Goal: Information Seeking & Learning: Check status

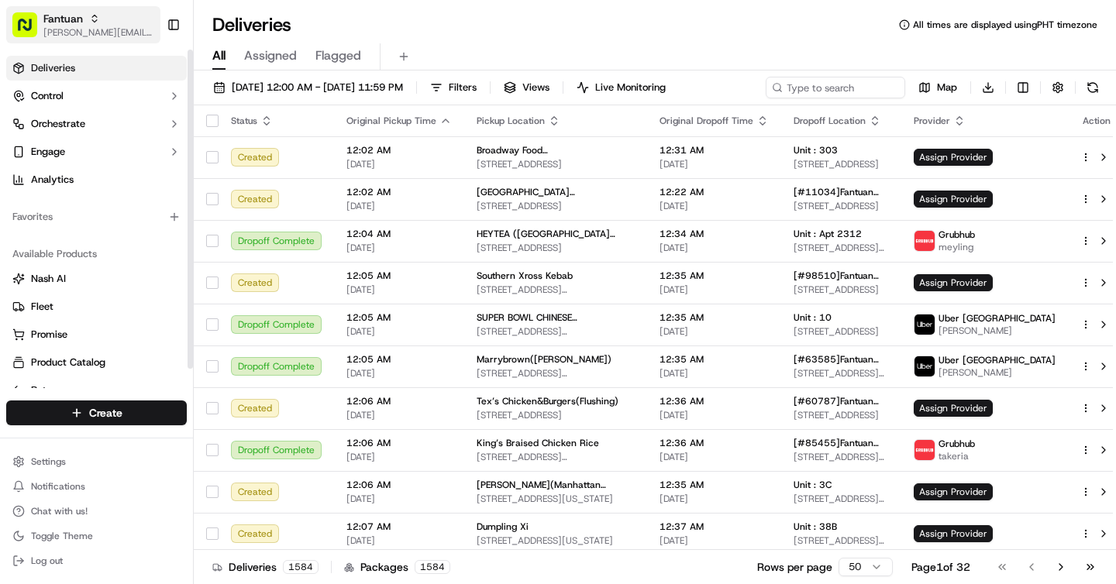
click at [62, 22] on span "Fantuan" at bounding box center [63, 18] width 40 height 15
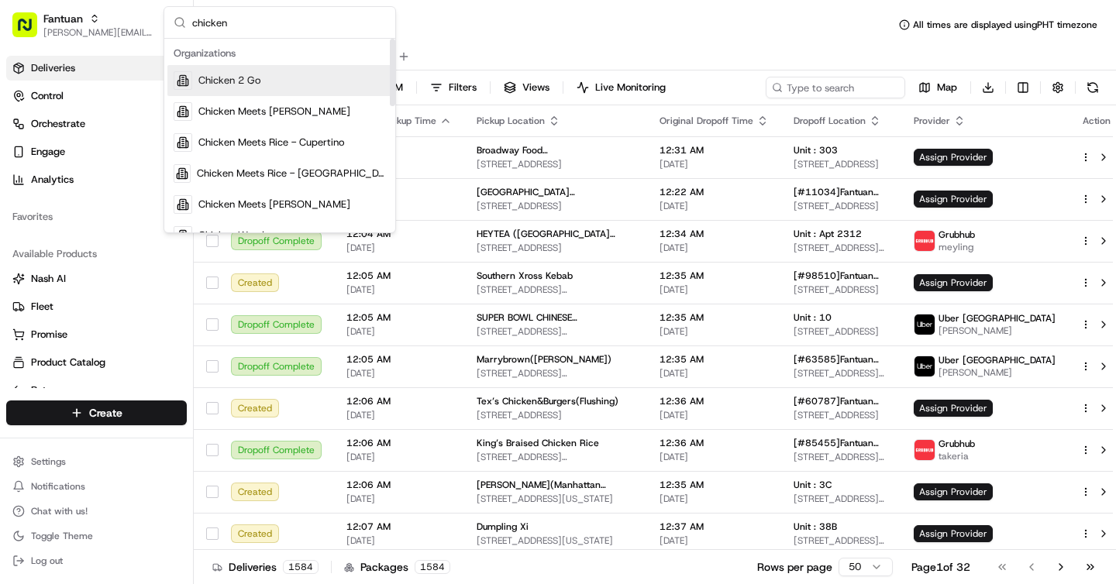
type input "chicken"
click at [40, 33] on button "Fantuan brigitte@usenash.com" at bounding box center [83, 24] width 154 height 37
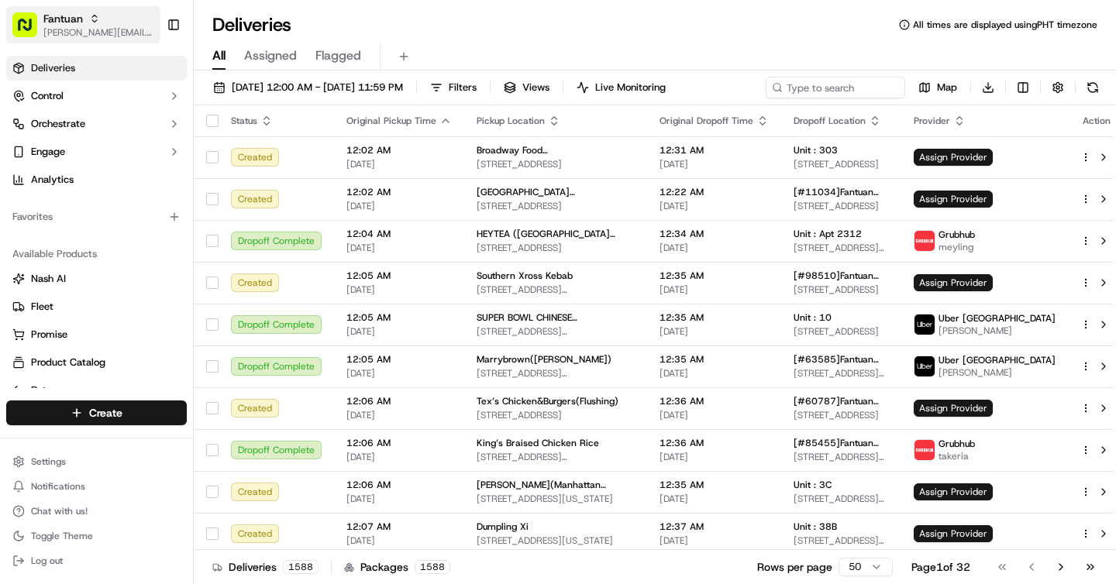
click at [71, 31] on span "[PERSON_NAME][EMAIL_ADDRESS][DOMAIN_NAME]" at bounding box center [98, 32] width 111 height 12
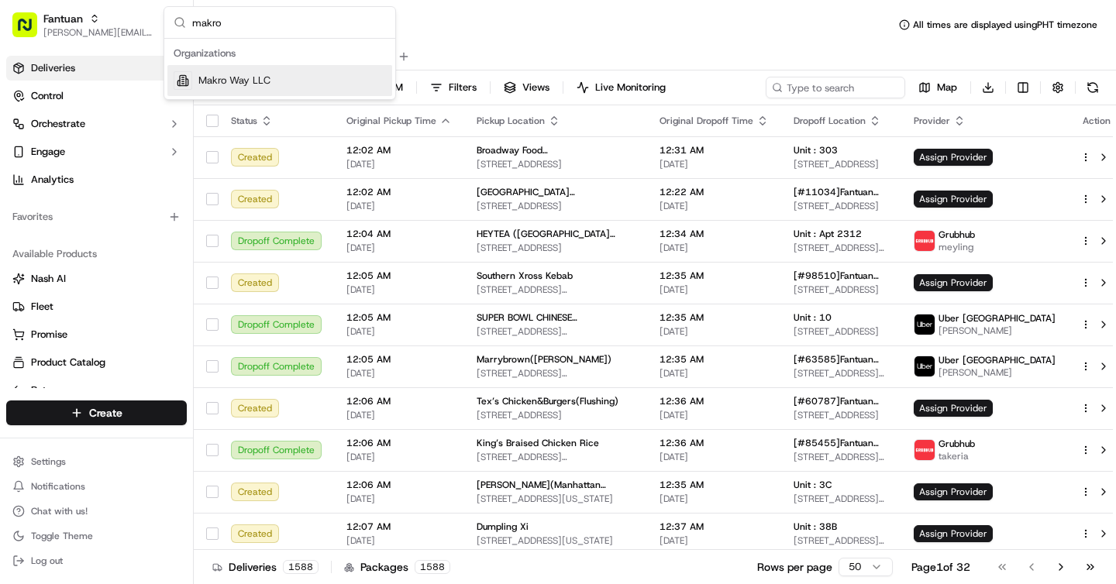
type input "makro"
click at [311, 87] on div "Makro Way LLC" at bounding box center [279, 80] width 225 height 31
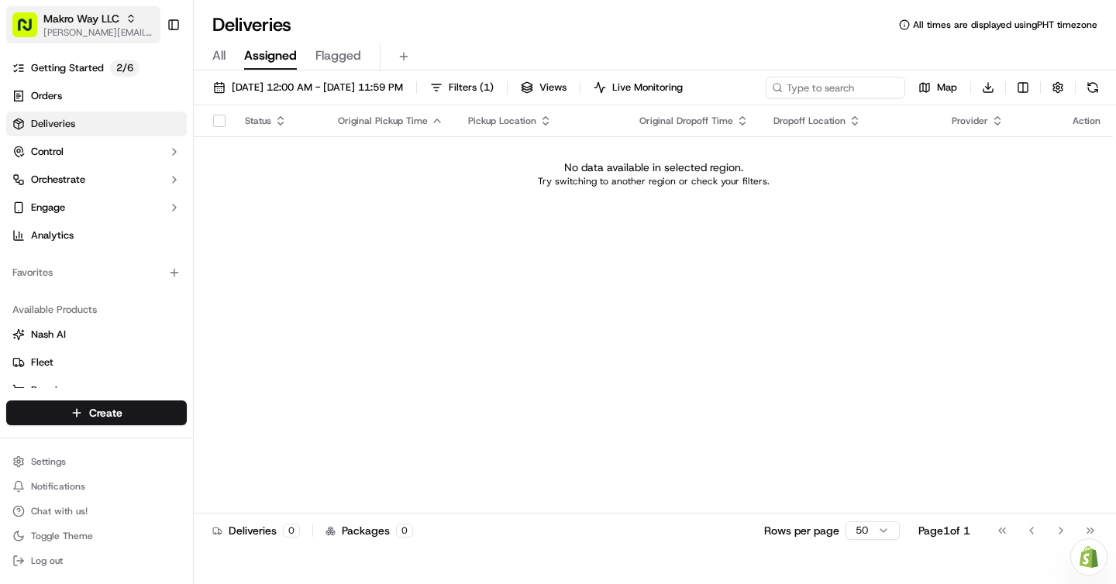
click at [115, 30] on span "[PERSON_NAME][EMAIL_ADDRESS][DOMAIN_NAME]" at bounding box center [98, 32] width 111 height 12
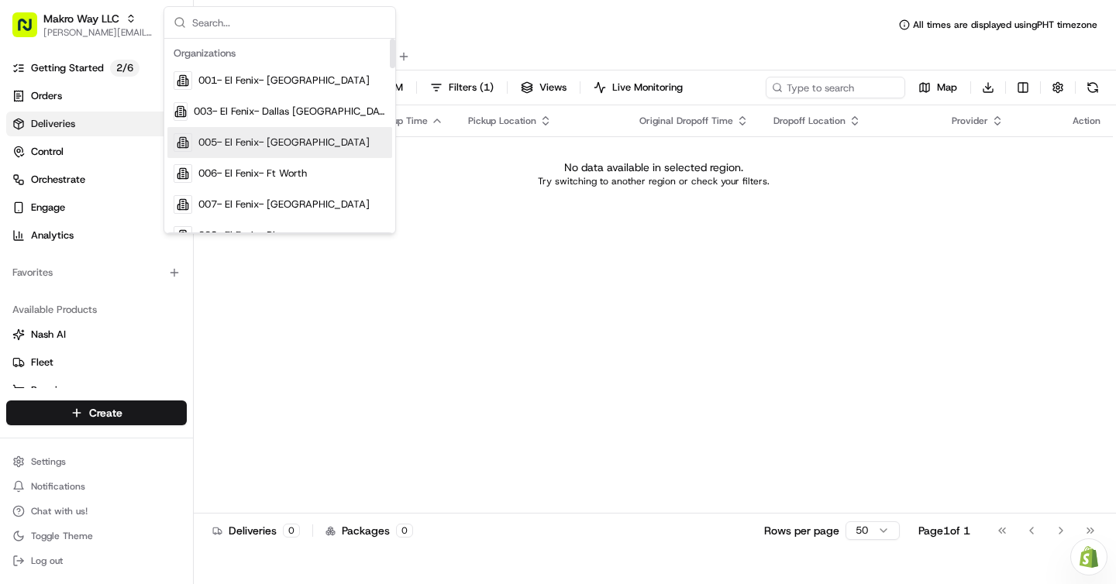
click at [418, 278] on div "Status Original Pickup Time Pickup Location Original Dropoff Time Dropoff Locat…" at bounding box center [653, 309] width 919 height 408
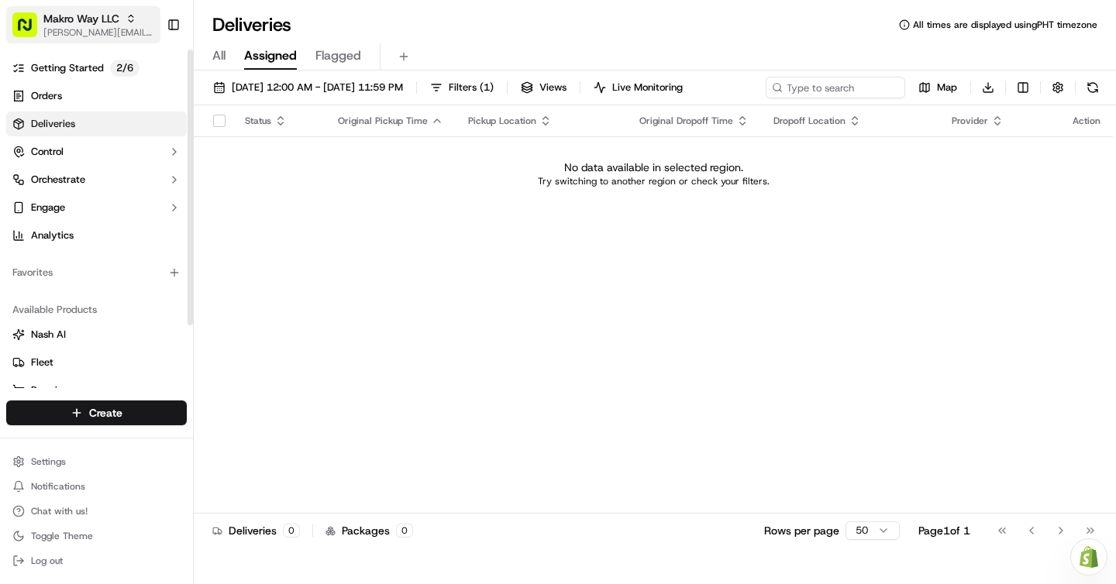
click at [63, 36] on span "[PERSON_NAME][EMAIL_ADDRESS][DOMAIN_NAME]" at bounding box center [98, 32] width 111 height 12
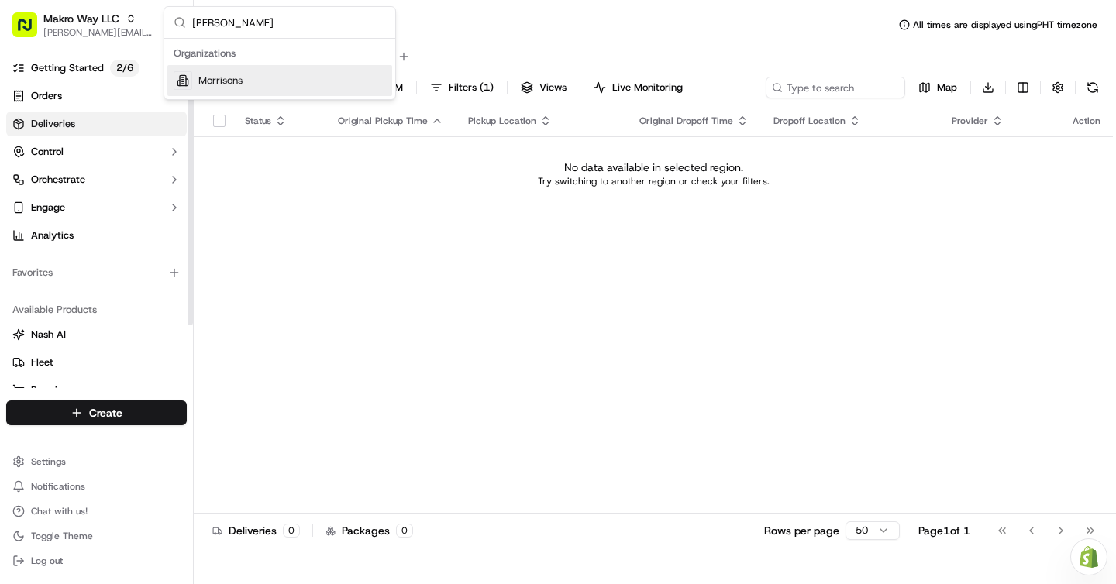
type input "morrison"
click at [219, 79] on span "Morrisons" at bounding box center [220, 81] width 44 height 14
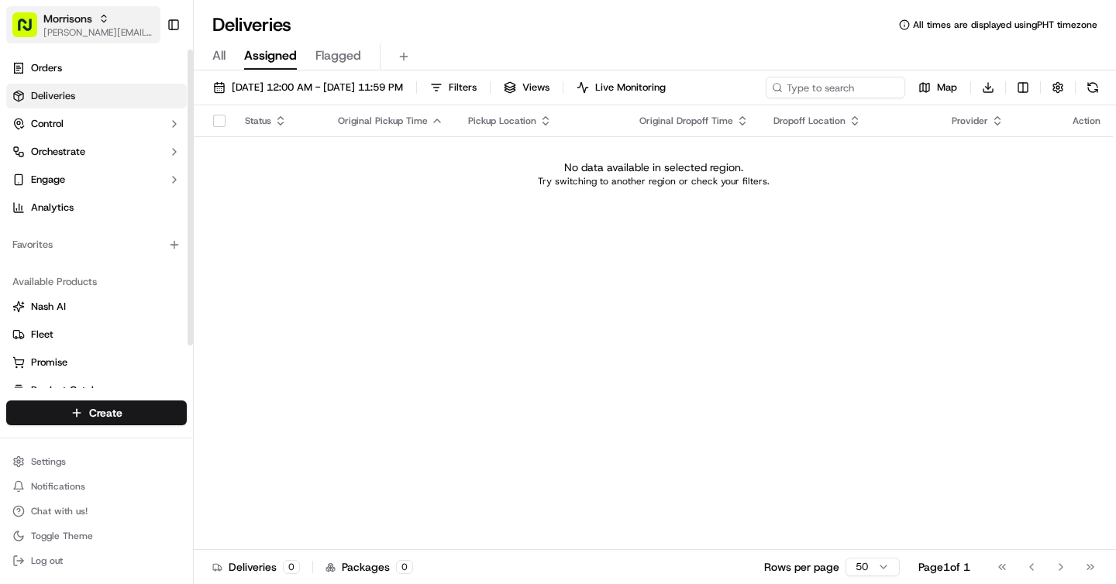
click at [101, 40] on button "Morrisons brigitte@usenash.com" at bounding box center [83, 24] width 154 height 37
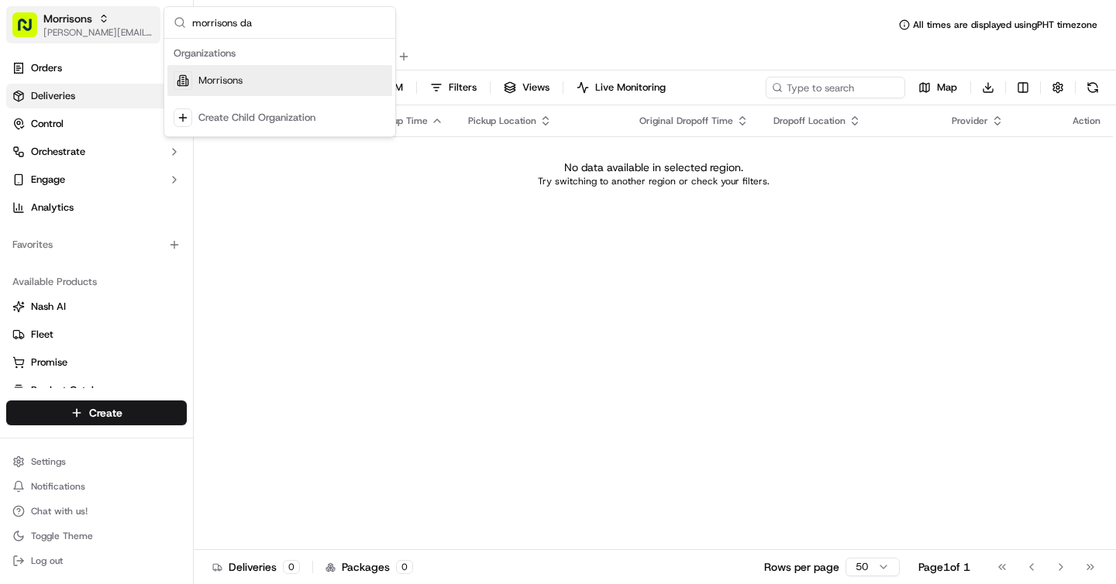
type input "morrisons dai"
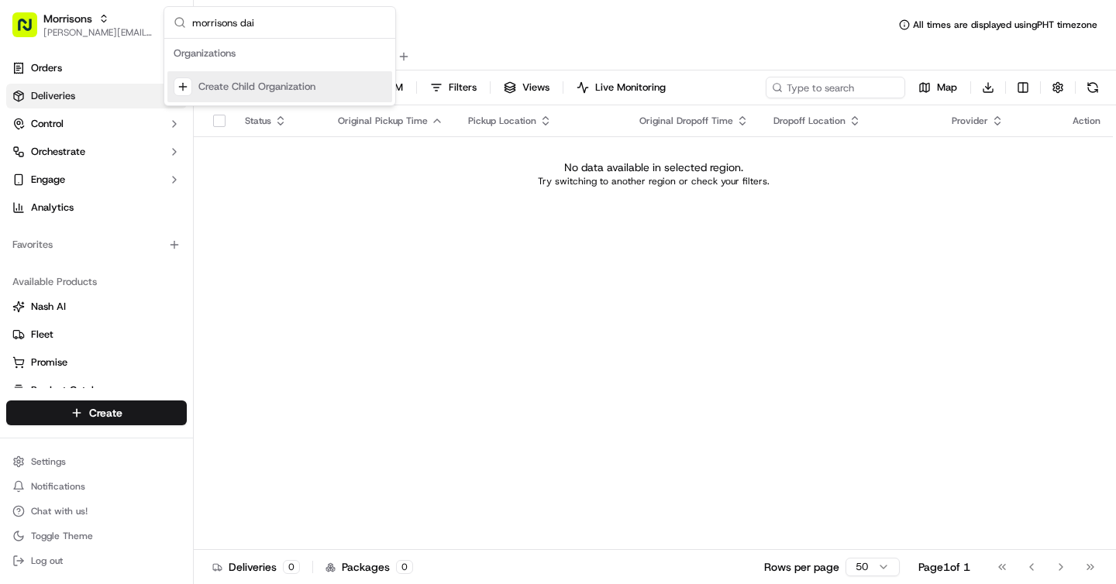
click at [457, 318] on div "Status Original Pickup Time Pickup Location Original Dropoff Time Dropoff Locat…" at bounding box center [653, 327] width 919 height 445
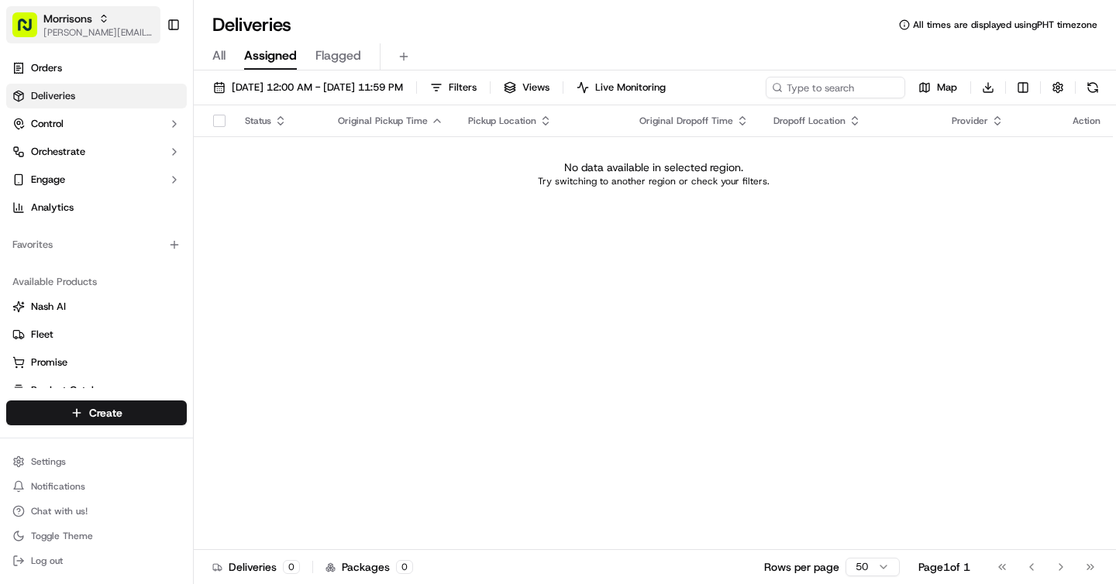
click at [120, 20] on div "Morrisons" at bounding box center [98, 18] width 111 height 15
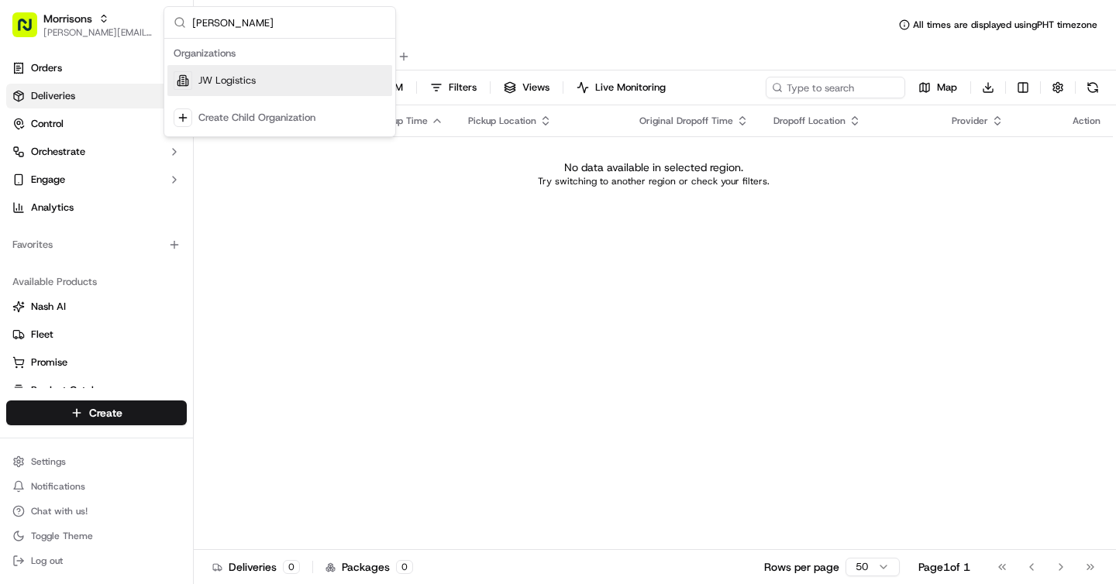
type input "JW lo"
click at [246, 69] on div "JW Logistics" at bounding box center [279, 80] width 225 height 31
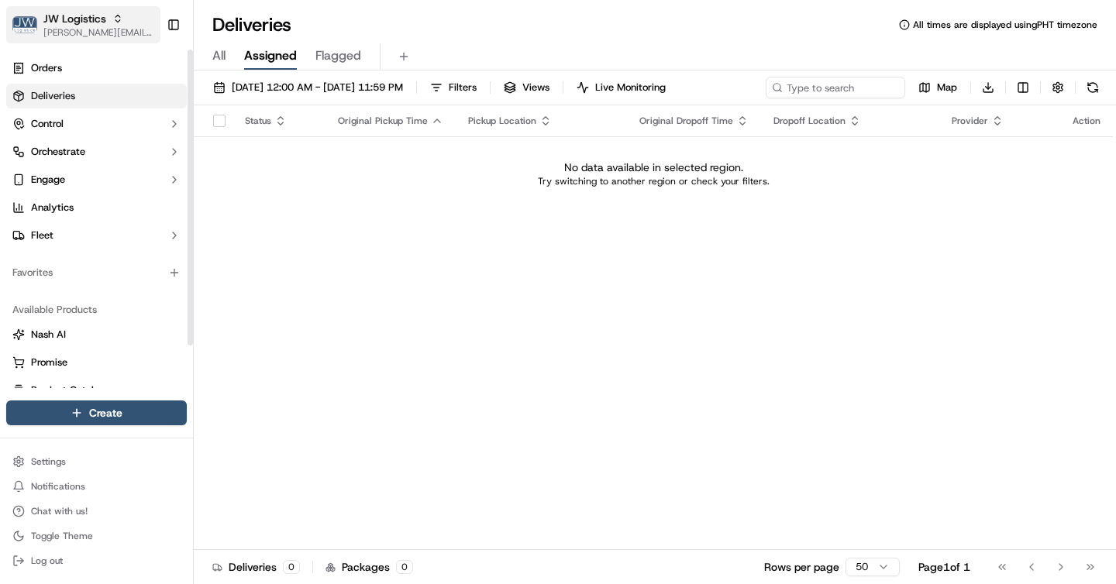
click at [108, 32] on span "[PERSON_NAME][EMAIL_ADDRESS][DOMAIN_NAME]" at bounding box center [98, 32] width 111 height 12
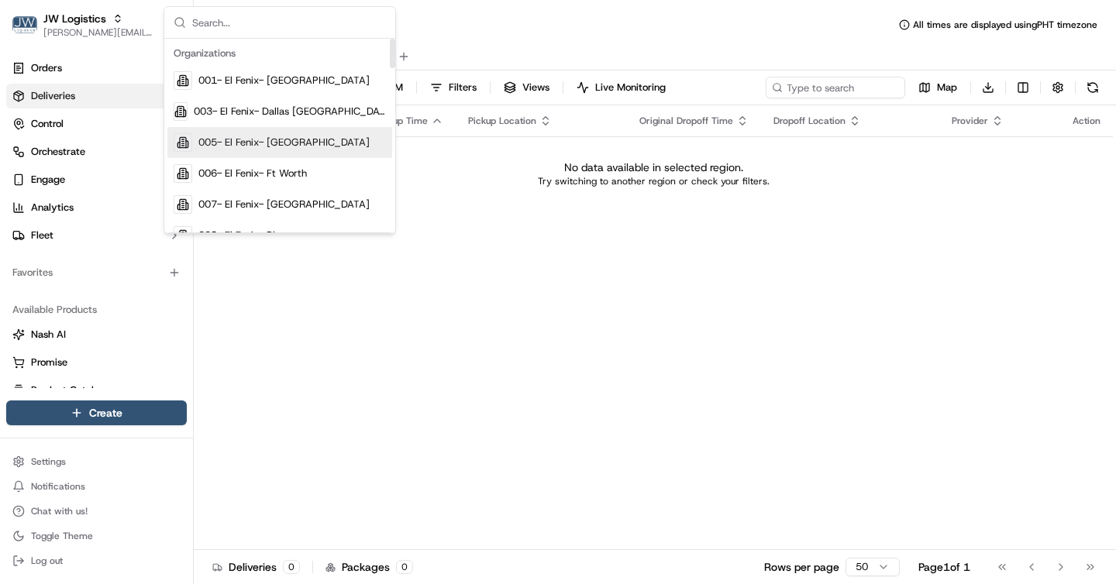
click at [431, 286] on div "Status Original Pickup Time Pickup Location Original Dropoff Time Dropoff Locat…" at bounding box center [653, 327] width 919 height 445
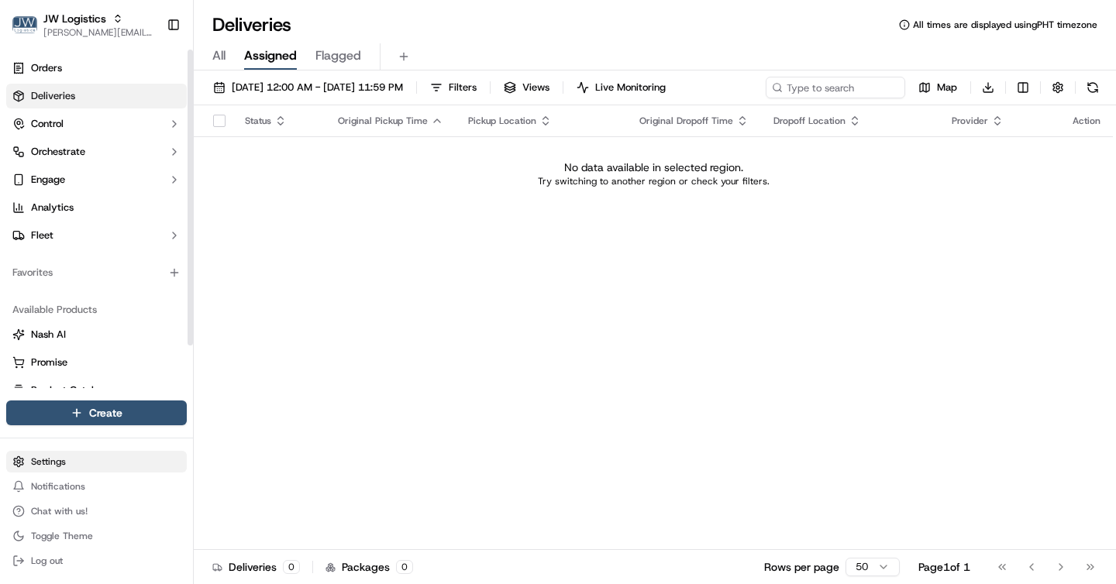
click at [70, 452] on html "JW Logistics brigitte@usenash.com Toggle Sidebar Orders Deliveries Control Orch…" at bounding box center [558, 292] width 1116 height 584
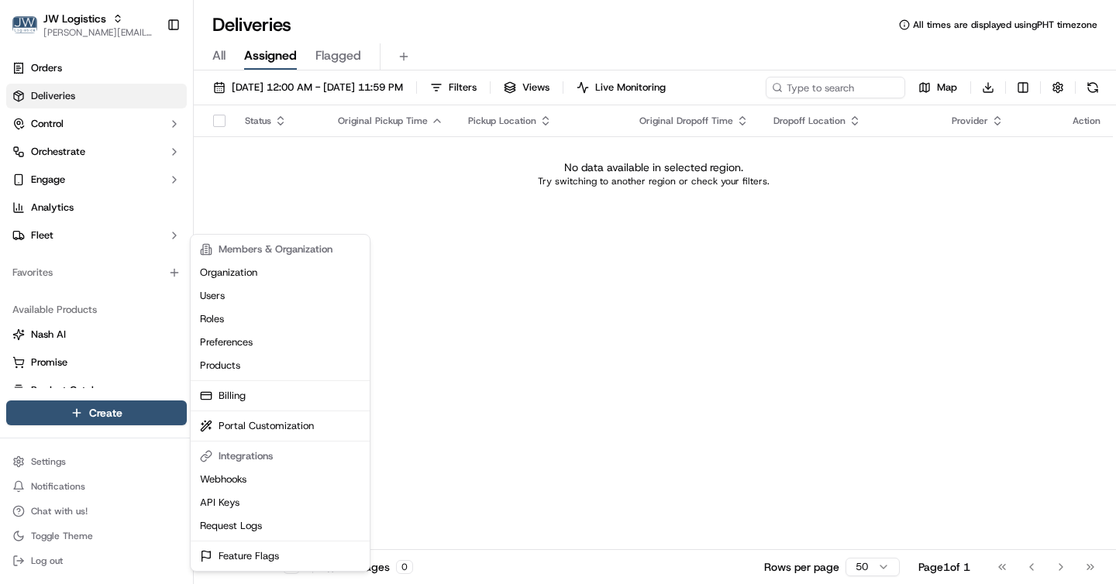
click at [526, 291] on html "JW Logistics brigitte@usenash.com Toggle Sidebar Orders Deliveries Control Orch…" at bounding box center [558, 292] width 1116 height 584
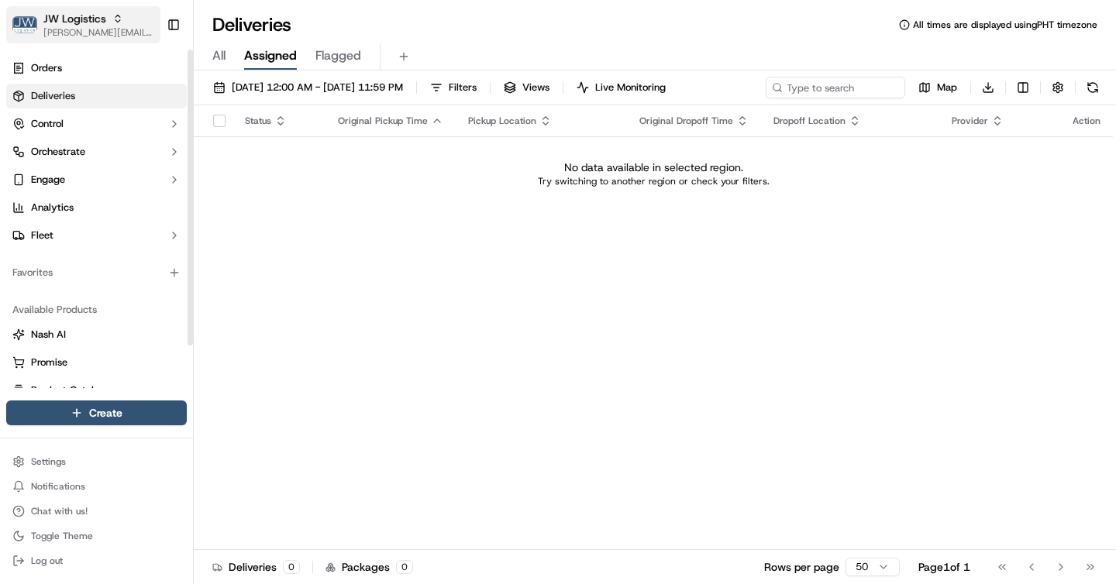
click at [67, 29] on span "[PERSON_NAME][EMAIL_ADDRESS][DOMAIN_NAME]" at bounding box center [98, 32] width 111 height 12
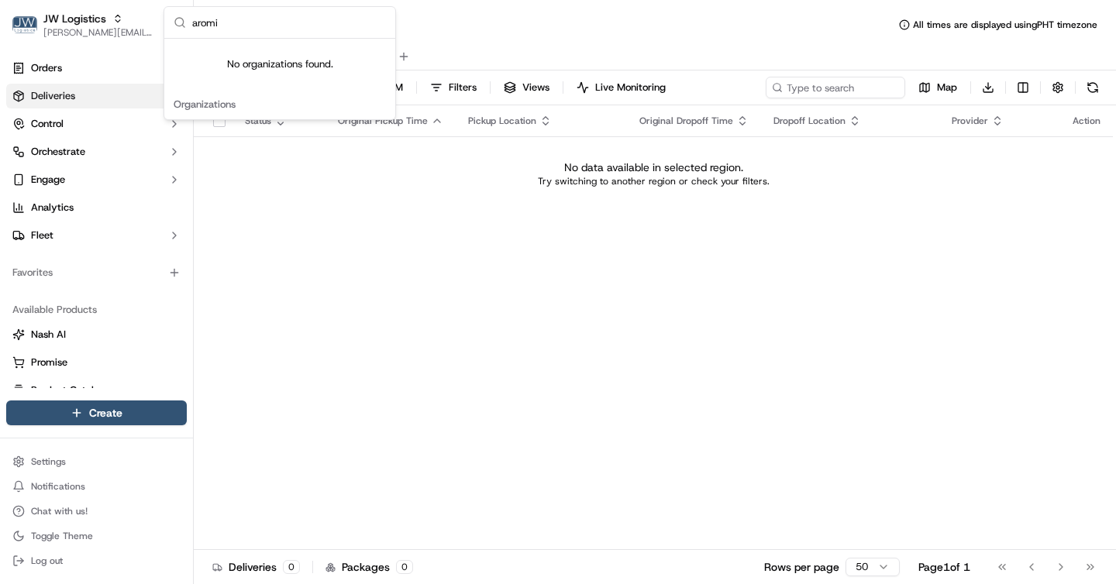
type input "aromi"
click at [269, 305] on div "Status Original Pickup Time Pickup Location Original Dropoff Time Dropoff Locat…" at bounding box center [653, 327] width 919 height 445
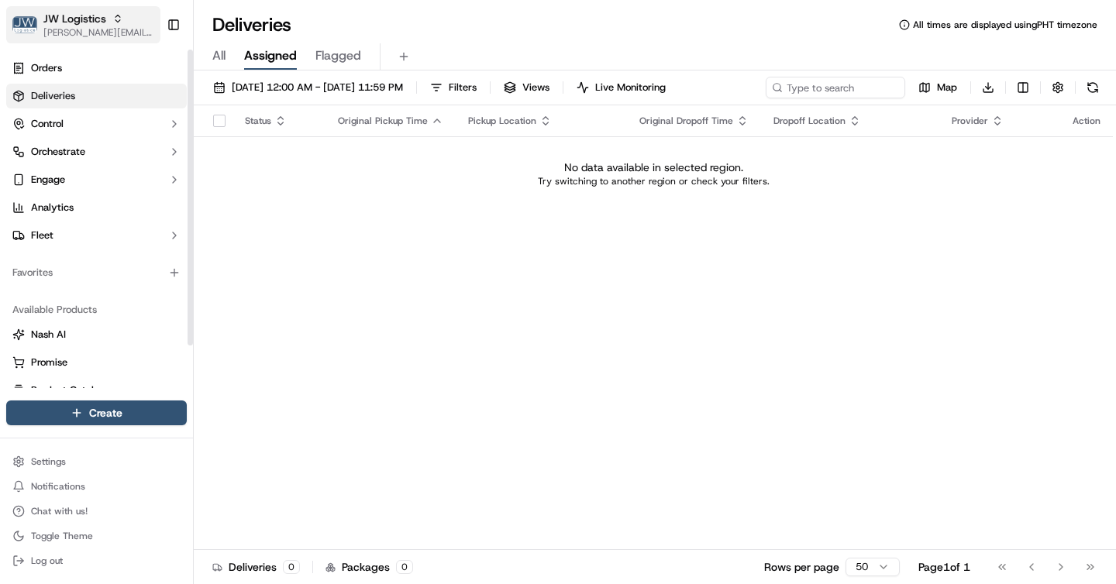
click at [115, 25] on div "JW Logistics" at bounding box center [98, 18] width 111 height 15
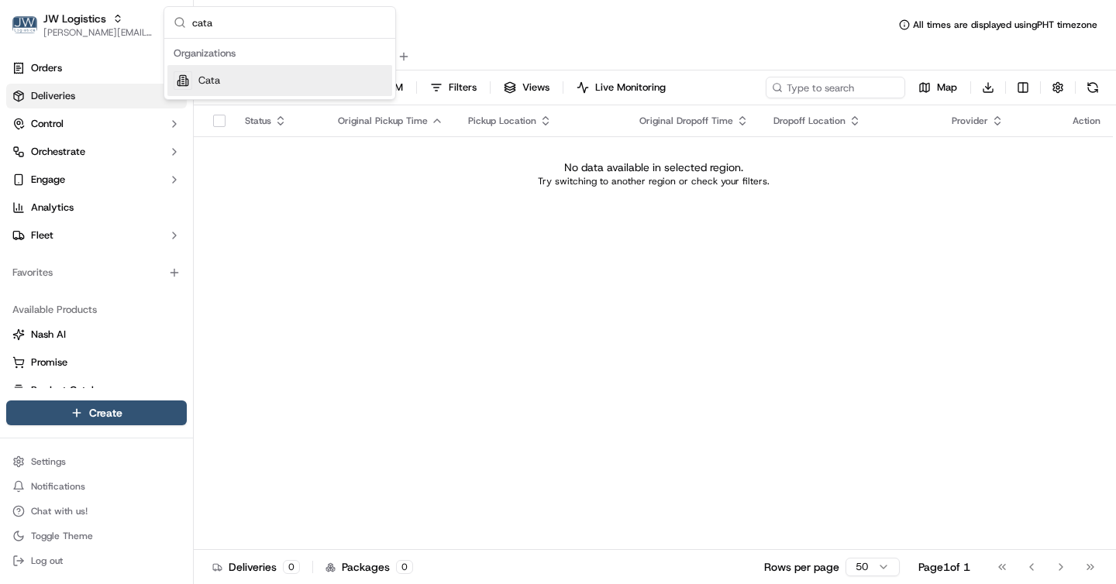
type input "cata"
click at [284, 73] on div "Cata" at bounding box center [279, 80] width 225 height 31
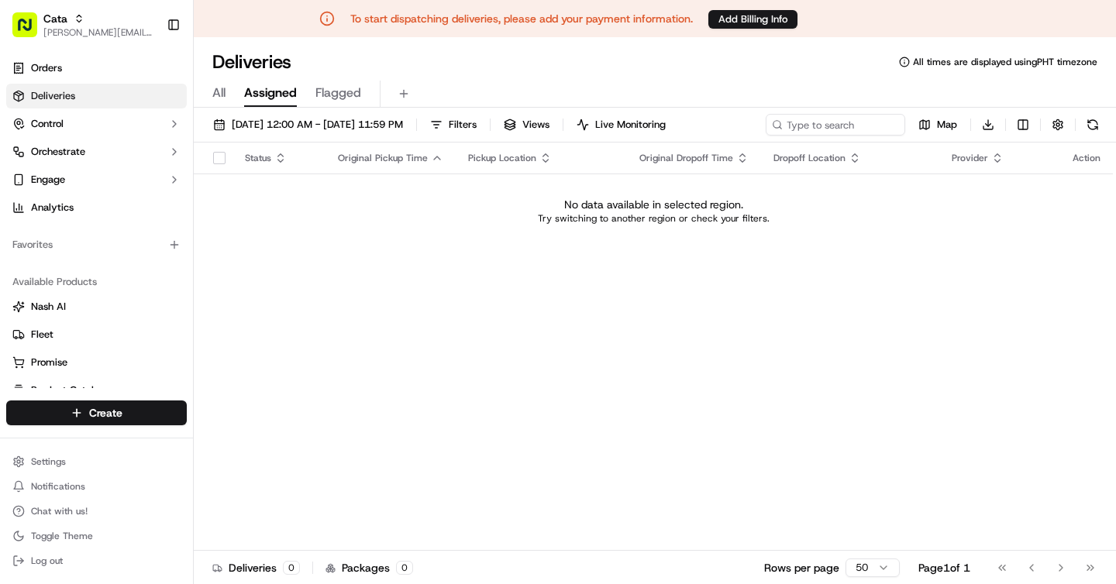
click at [331, 320] on div "Status Original Pickup Time Pickup Location Original Dropoff Time Dropoff Locat…" at bounding box center [653, 347] width 919 height 408
click at [88, 26] on span "[PERSON_NAME][EMAIL_ADDRESS][DOMAIN_NAME]" at bounding box center [98, 32] width 111 height 12
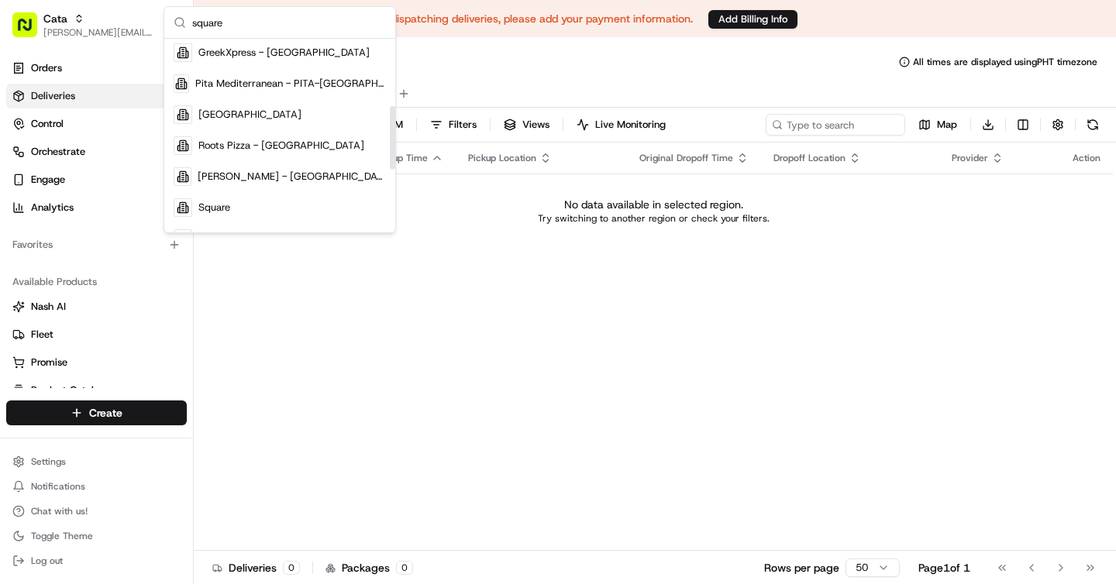
scroll to position [231, 0]
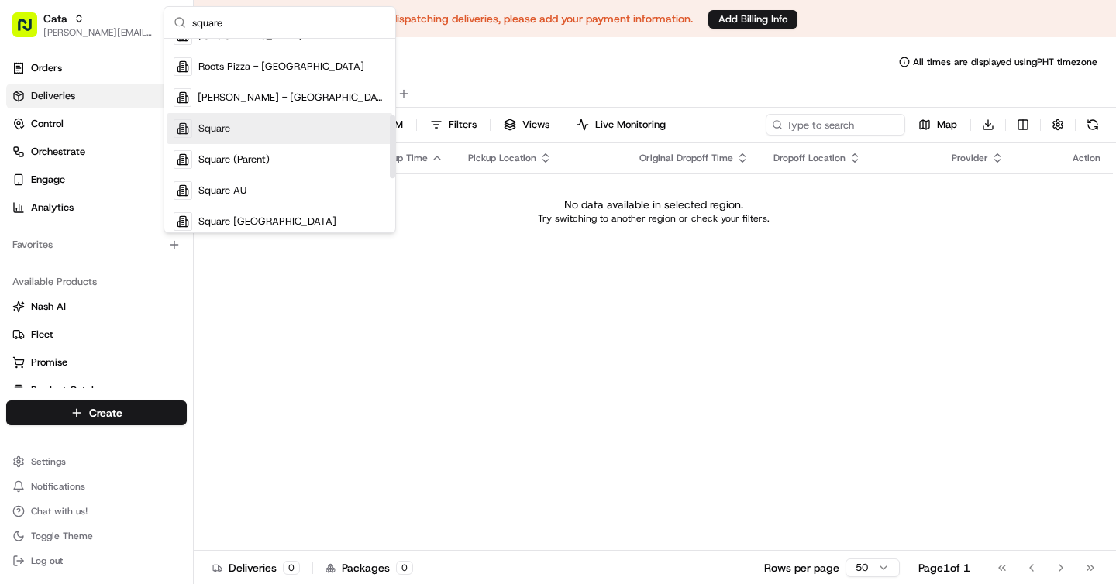
type input "square"
click at [221, 132] on span "Square" at bounding box center [214, 129] width 32 height 14
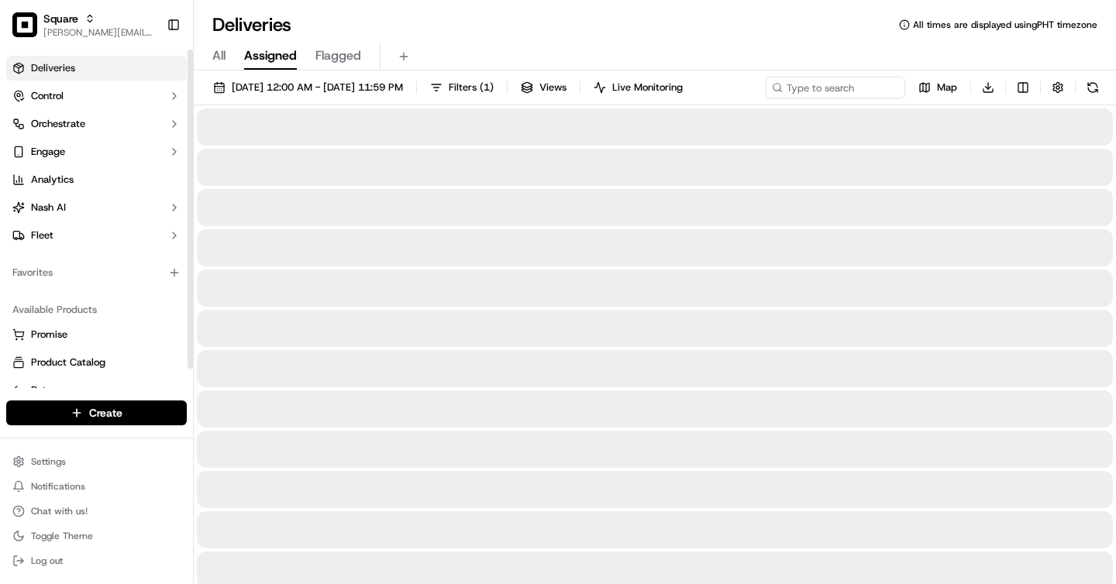
click at [221, 57] on span "All" at bounding box center [218, 55] width 13 height 19
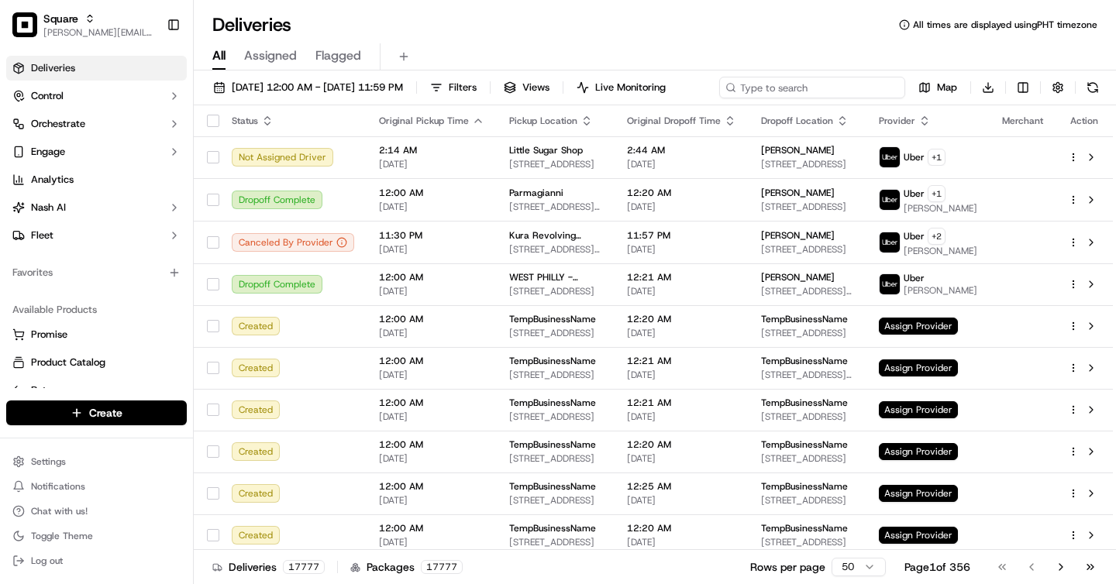
click at [812, 98] on input at bounding box center [812, 88] width 186 height 22
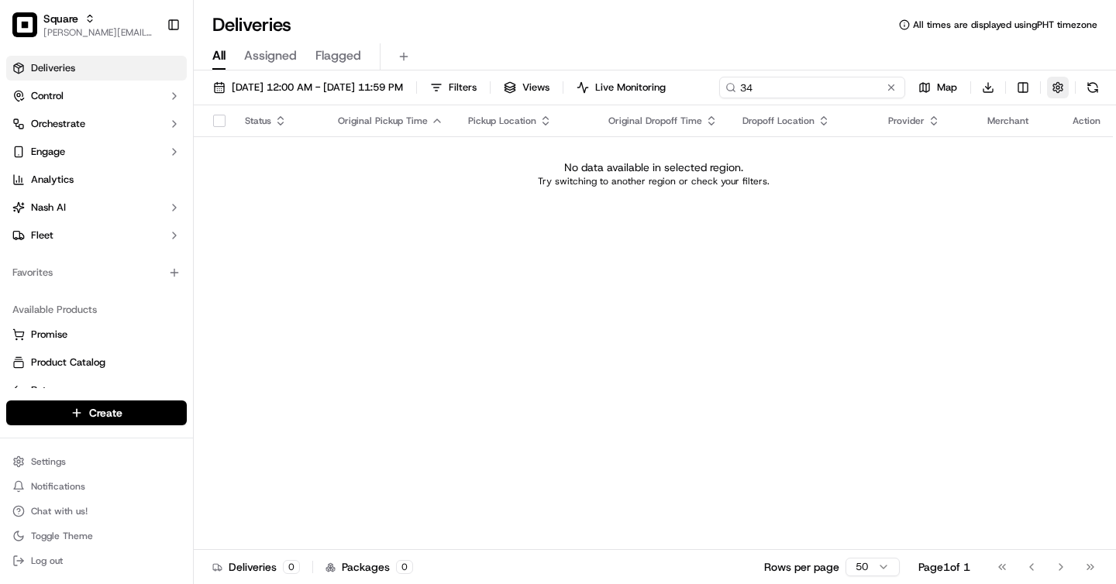
type input "3"
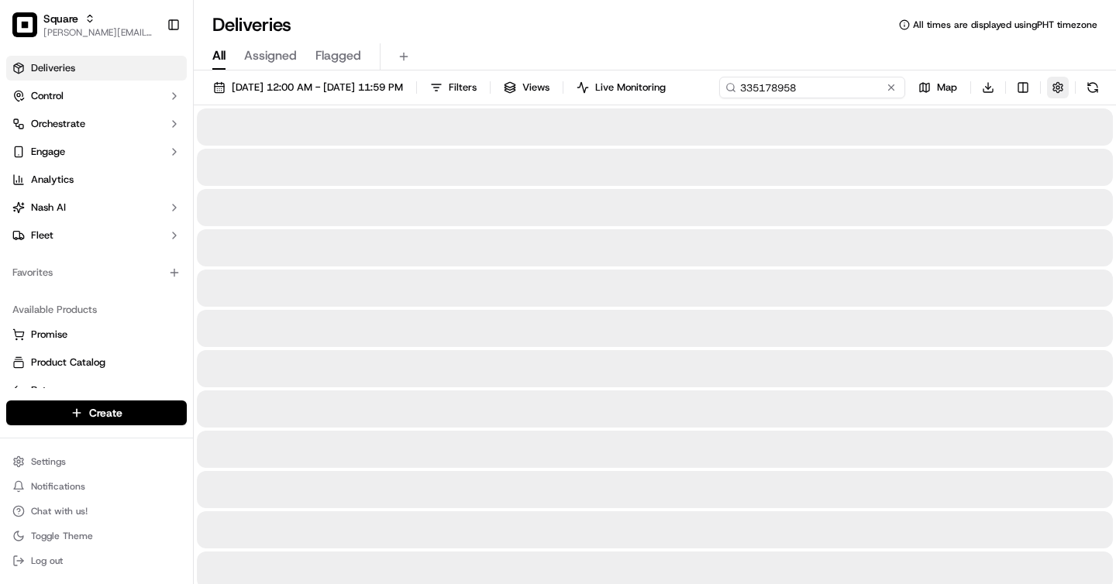
type input "335178958"
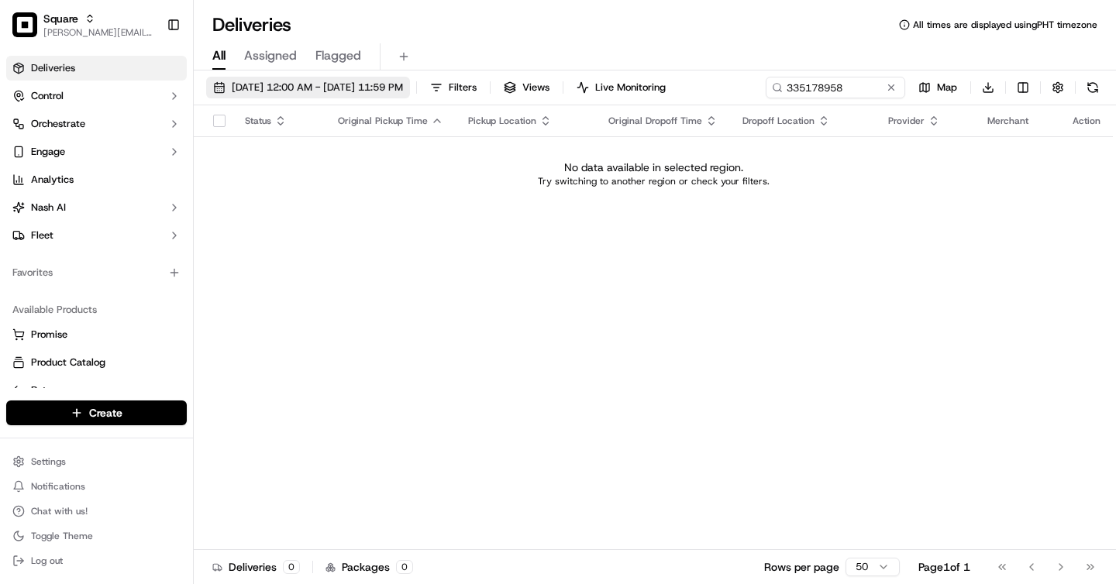
click at [318, 94] on span "09/21/2025 12:00 AM - 09/21/2025 11:59 PM" at bounding box center [317, 88] width 171 height 14
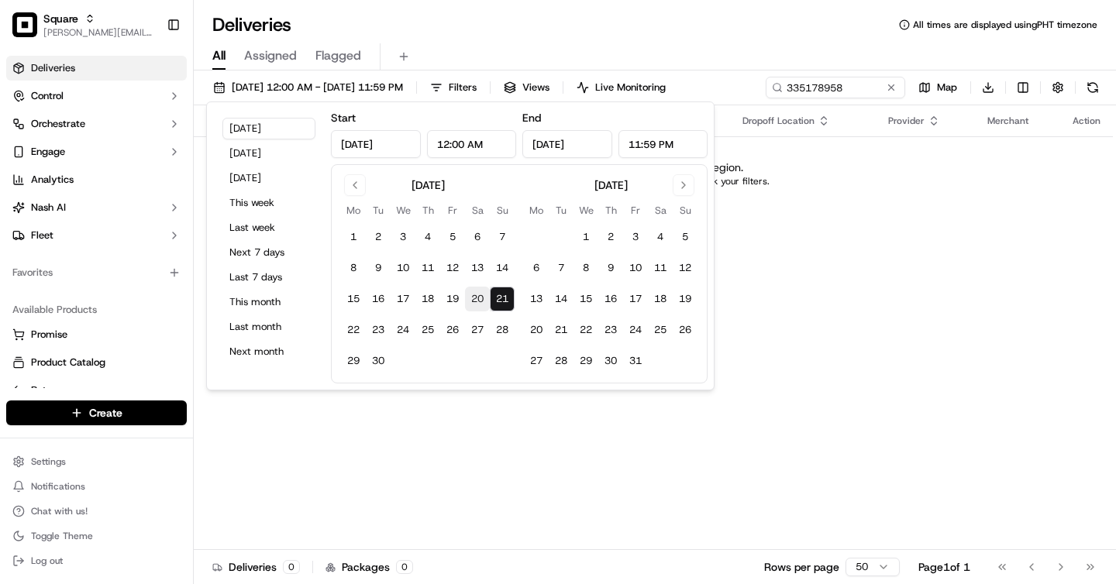
click at [477, 301] on button "20" at bounding box center [477, 299] width 25 height 25
type input "Sep 20, 2025"
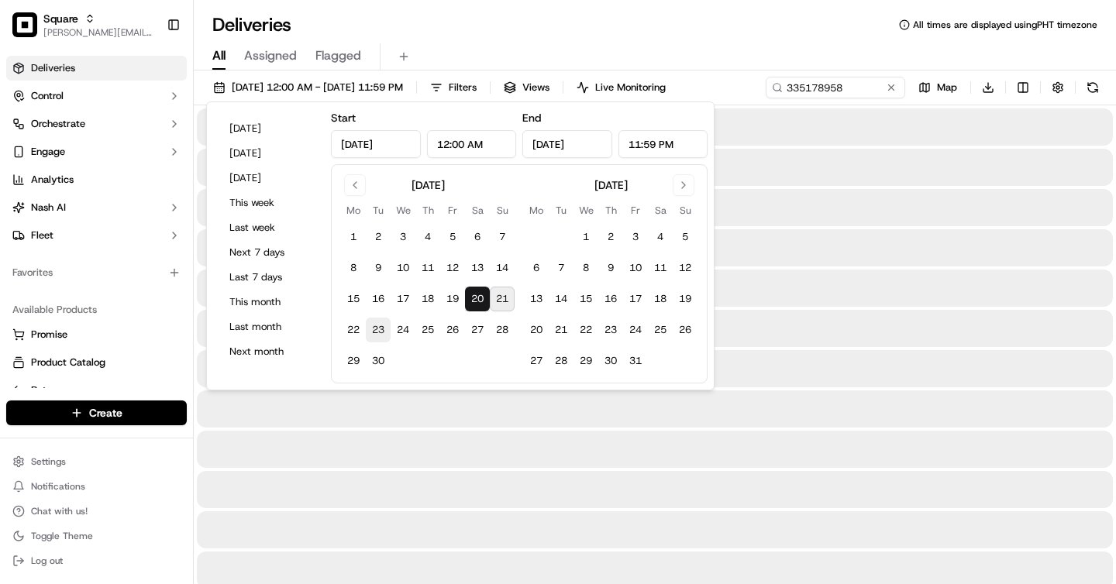
click at [369, 330] on button "23" at bounding box center [378, 330] width 25 height 25
type input "Sep 23, 2025"
click at [542, 36] on div "Deliveries All times are displayed using PHT timezone" at bounding box center [655, 24] width 922 height 25
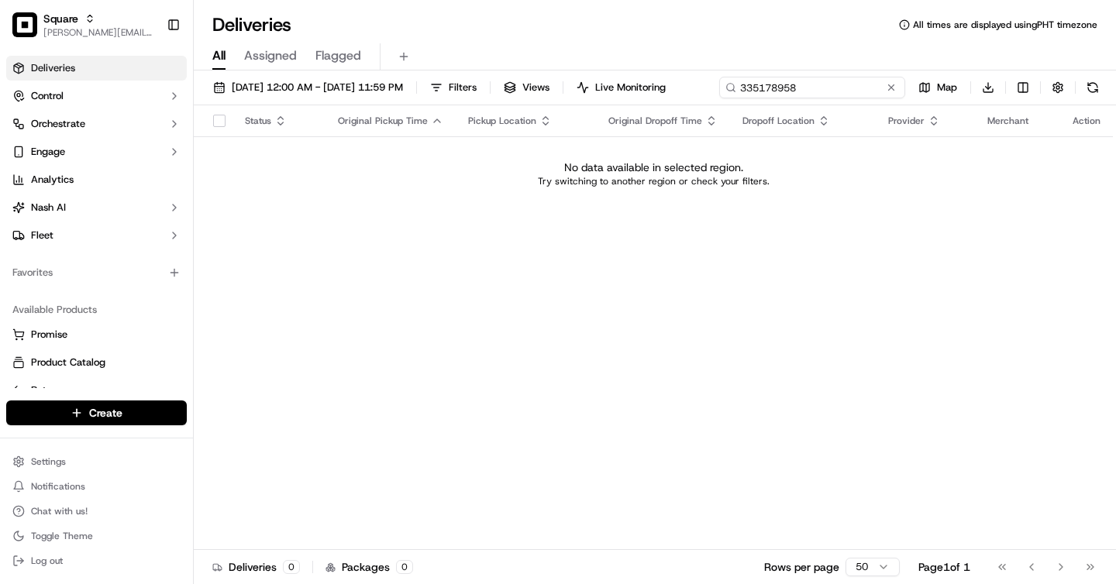
click at [833, 82] on input "335178958" at bounding box center [812, 88] width 186 height 22
click at [833, 82] on div "09/20/2025 12:00 AM - 09/23/2025 11:59 PM Filters Views Live Monitoring 3351789…" at bounding box center [655, 91] width 922 height 29
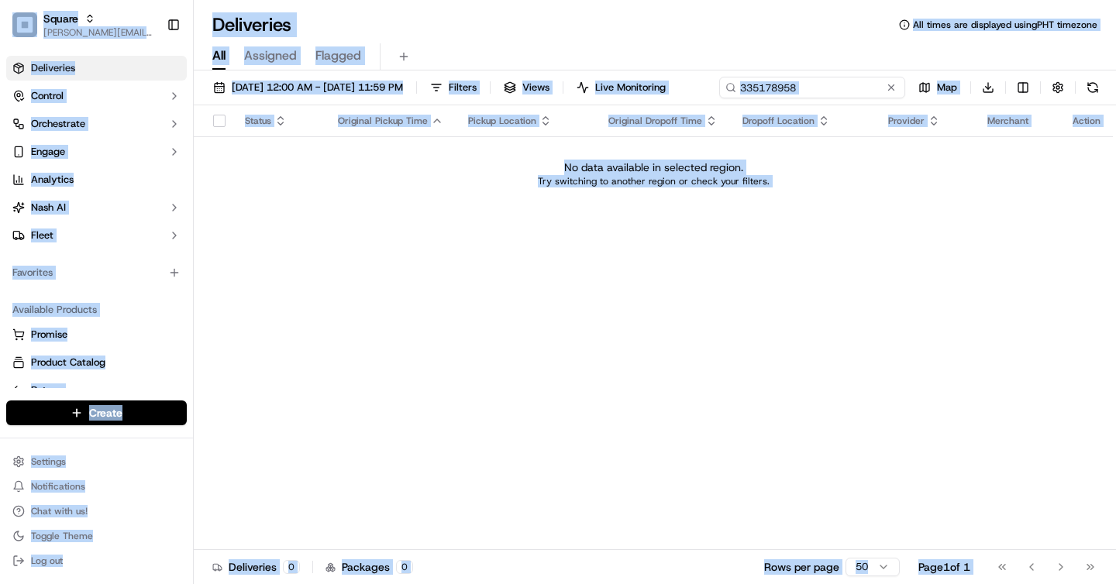
click at [833, 82] on input "335178958" at bounding box center [812, 88] width 186 height 22
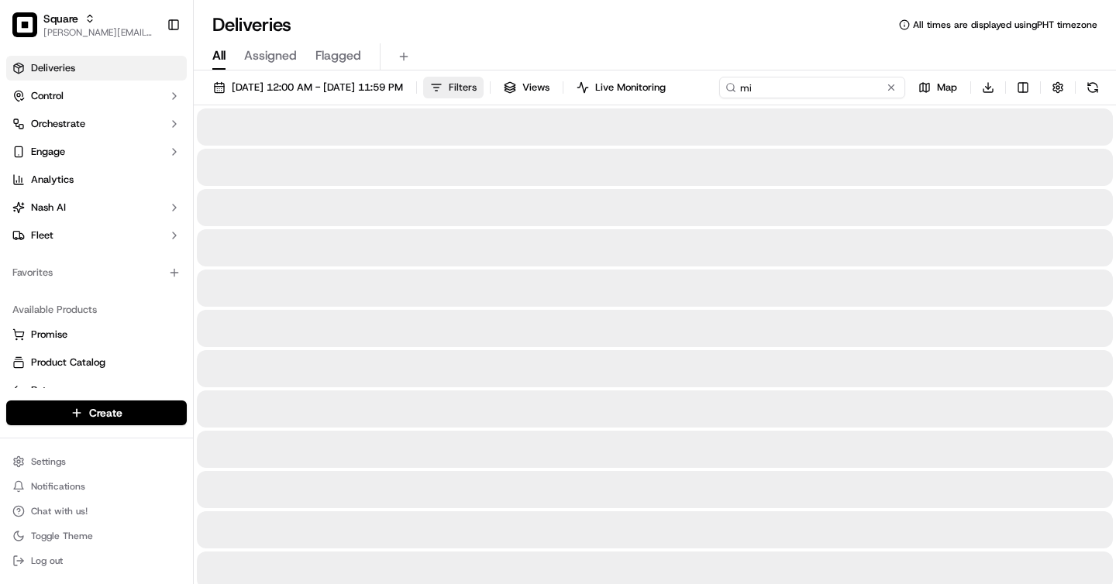
type input "m"
type input "middle eastern"
click at [420, 15] on div "Deliveries All times are displayed using PHT timezone" at bounding box center [655, 24] width 922 height 25
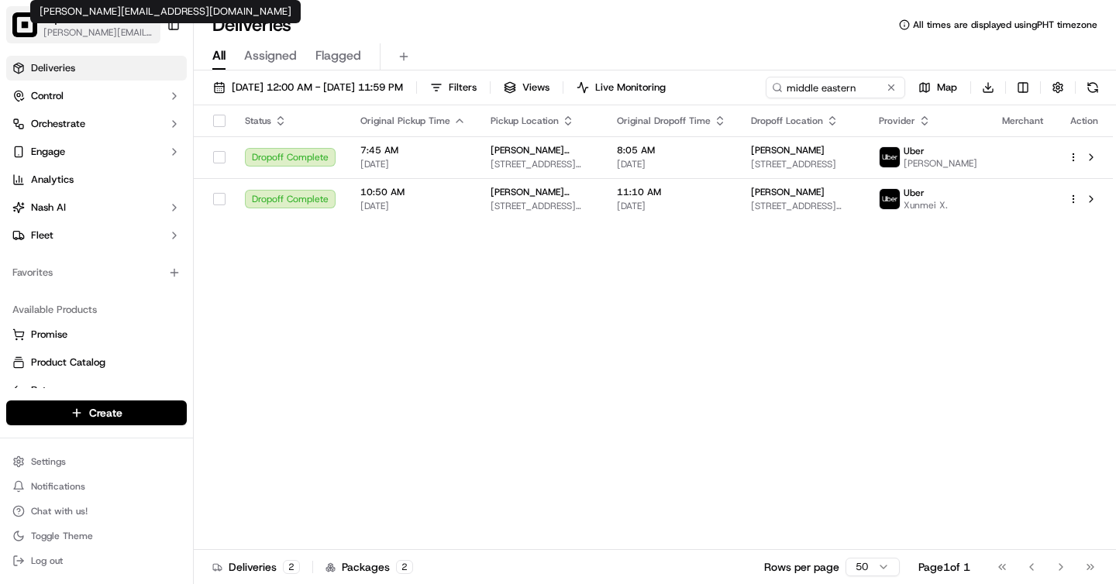
click at [52, 29] on span "[PERSON_NAME][EMAIL_ADDRESS][DOMAIN_NAME]" at bounding box center [98, 32] width 111 height 12
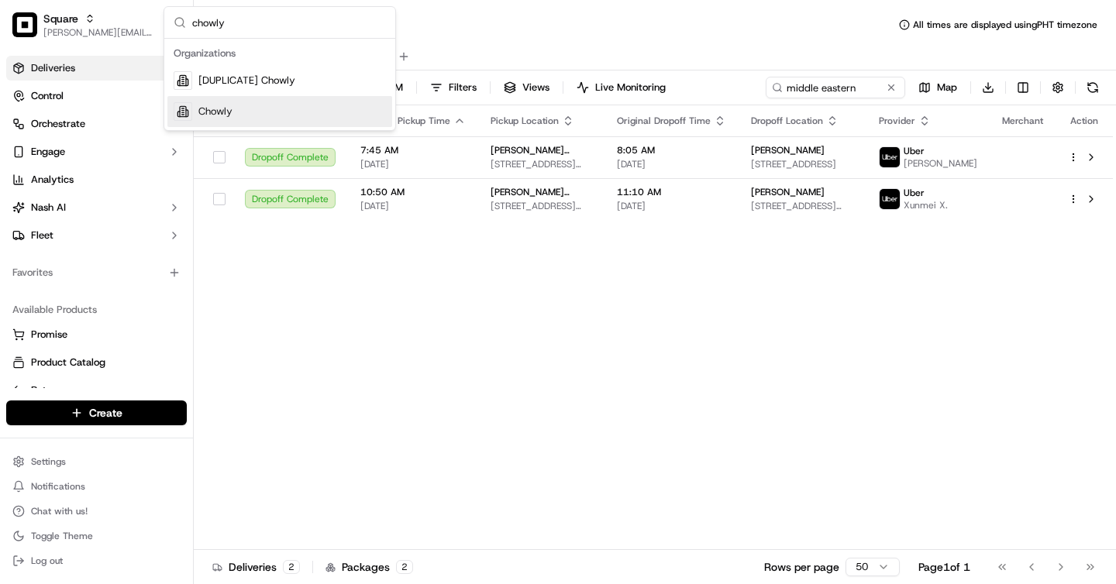
type input "chowly"
click at [225, 112] on span "Chowly" at bounding box center [215, 112] width 34 height 14
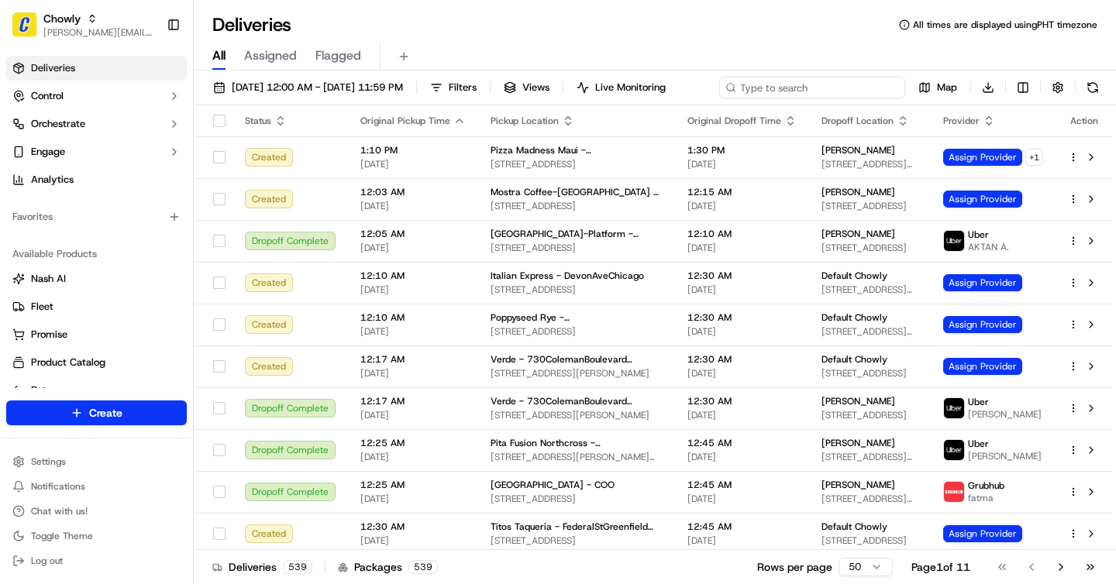
click at [848, 89] on input at bounding box center [812, 88] width 186 height 22
paste input "335178958"
type input "335178958"
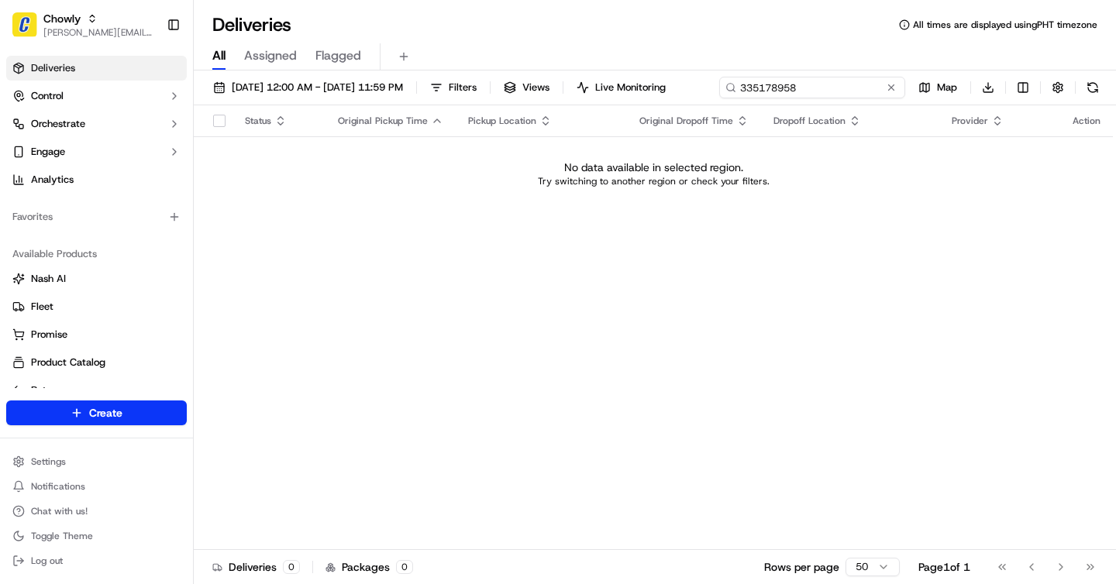
click at [435, 20] on div "Deliveries All times are displayed using PHT timezone" at bounding box center [655, 24] width 922 height 25
click at [257, 85] on span "09/20/2025 12:00 AM - 09/23/2025 11:59 PM" at bounding box center [317, 88] width 171 height 14
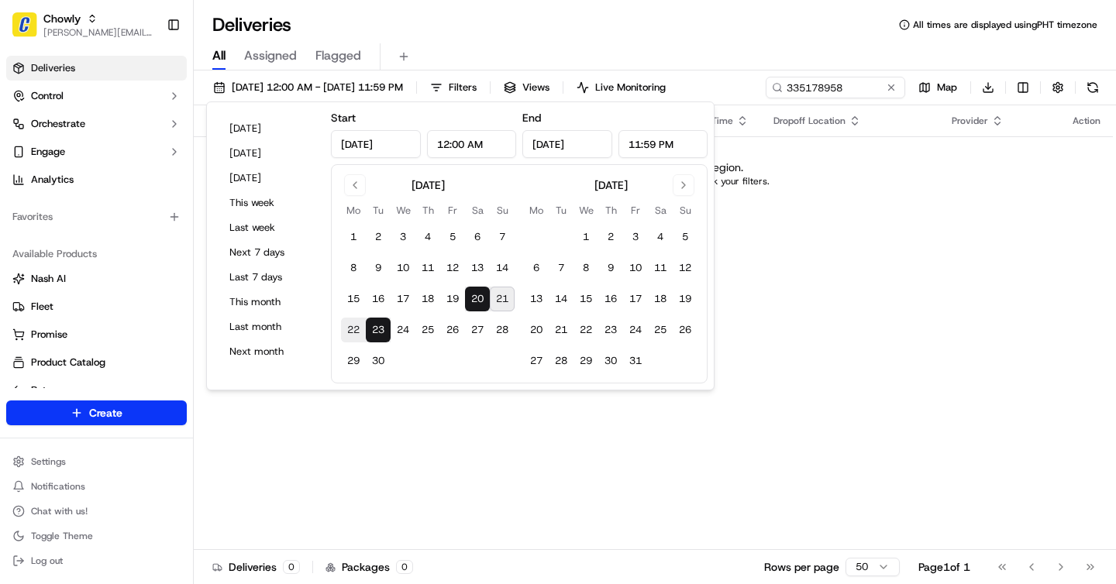
click at [684, 37] on div "All Assigned Flagged" at bounding box center [655, 53] width 922 height 33
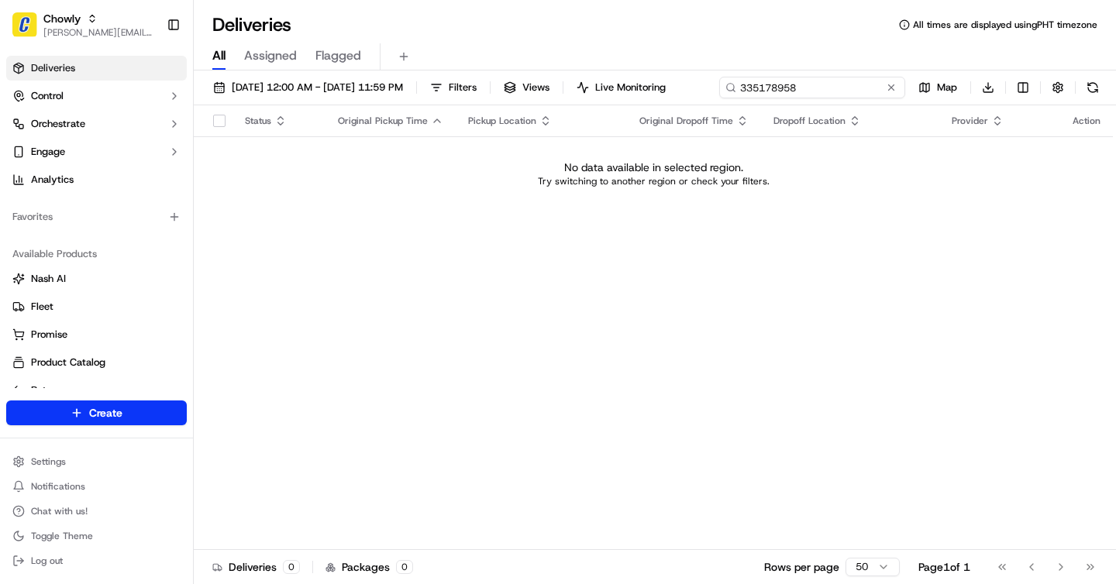
click at [816, 84] on input "335178958" at bounding box center [812, 88] width 186 height 22
type input "middle eastern"
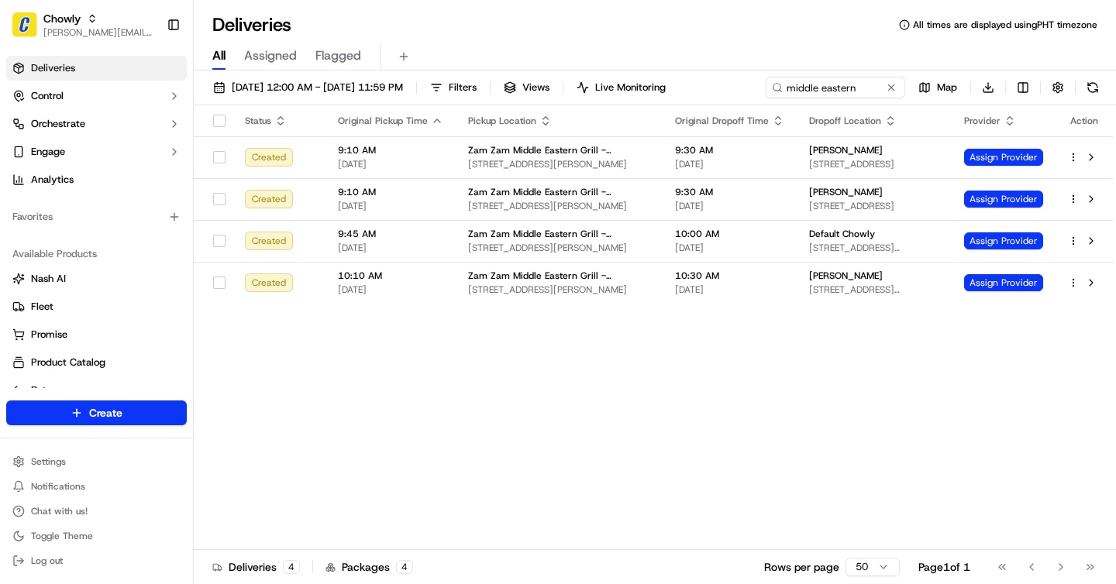
click at [498, 19] on div "Deliveries All times are displayed using PHT timezone" at bounding box center [655, 24] width 922 height 25
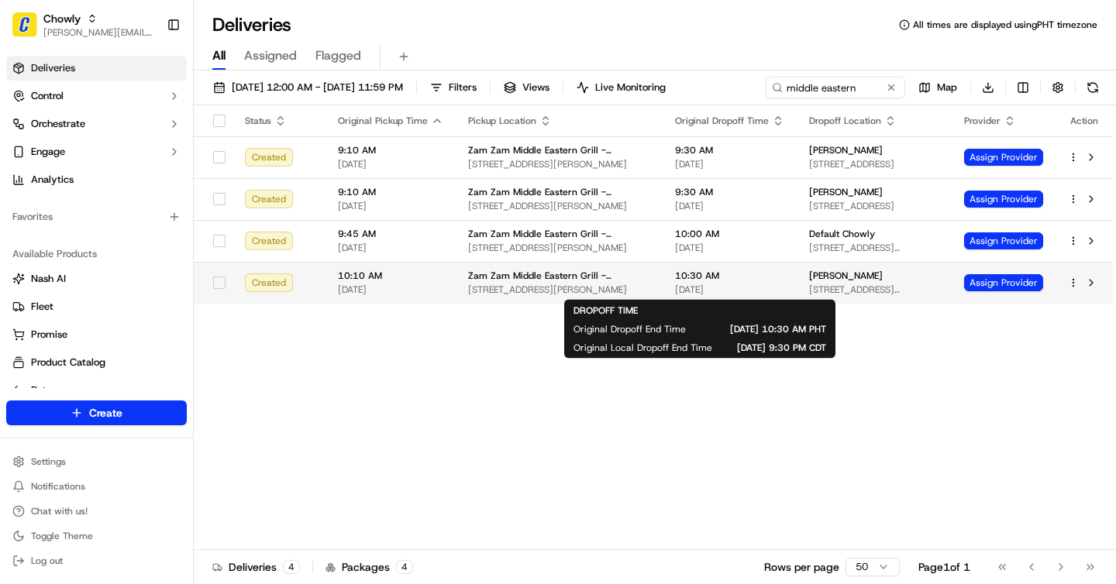
click at [675, 281] on span "10:30 AM" at bounding box center [729, 276] width 109 height 12
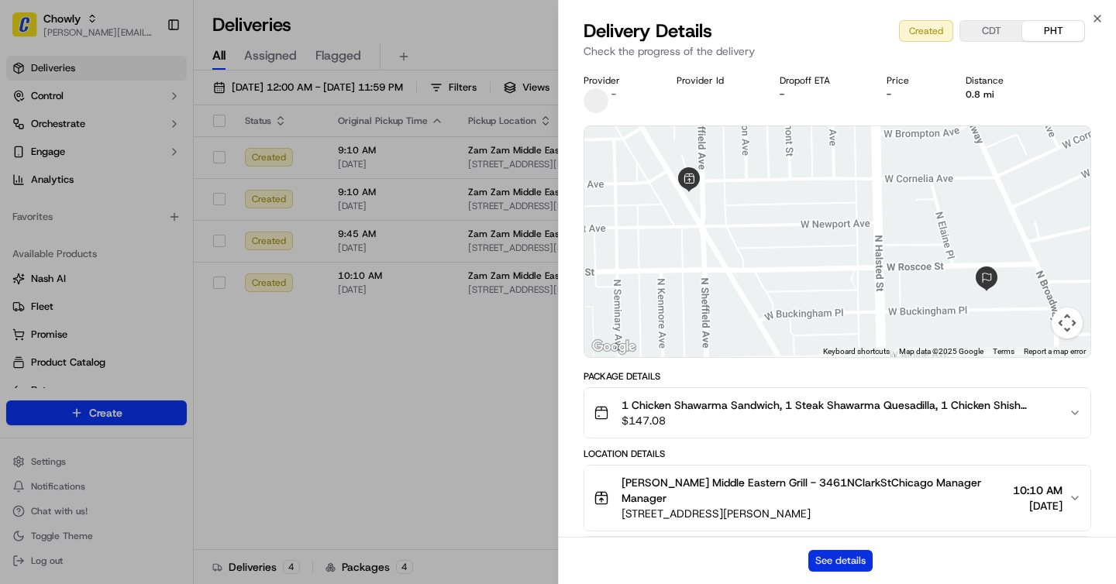
click at [838, 554] on button "See details" at bounding box center [840, 561] width 64 height 22
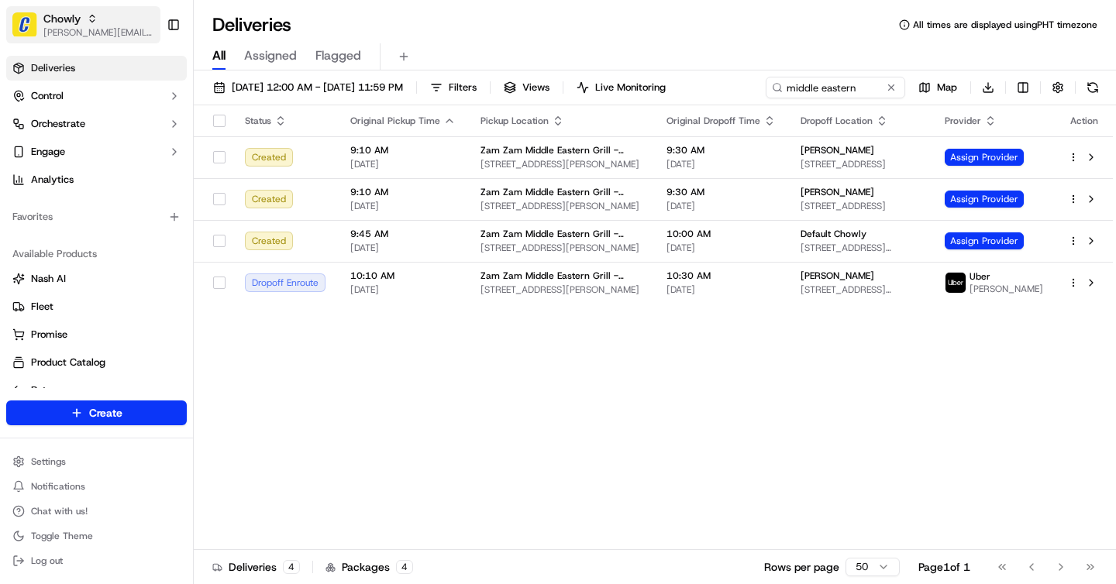
click at [95, 34] on span "[PERSON_NAME][EMAIL_ADDRESS][DOMAIN_NAME]" at bounding box center [98, 32] width 111 height 12
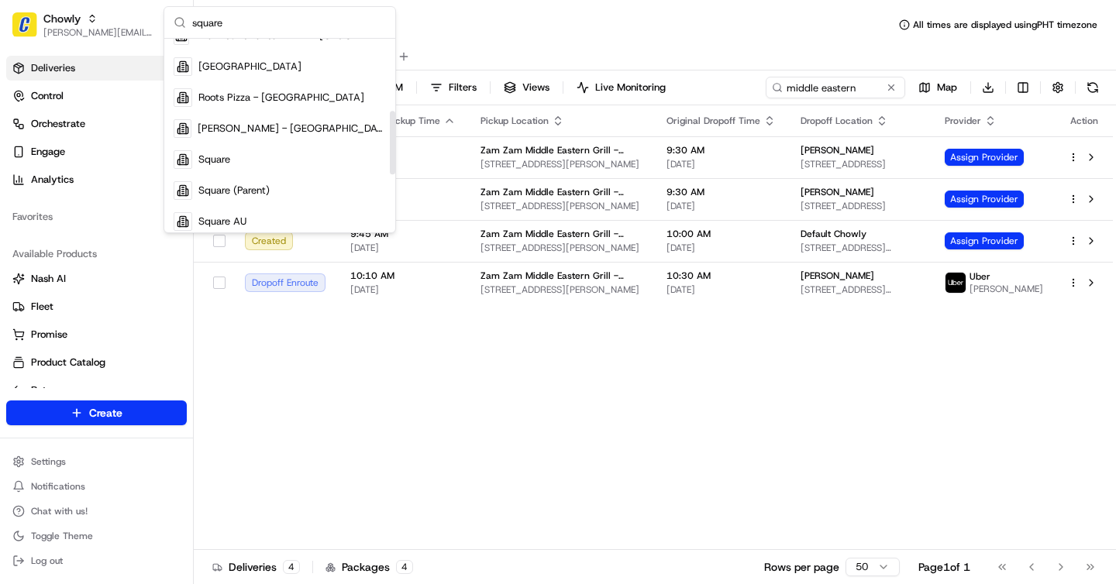
scroll to position [219, 0]
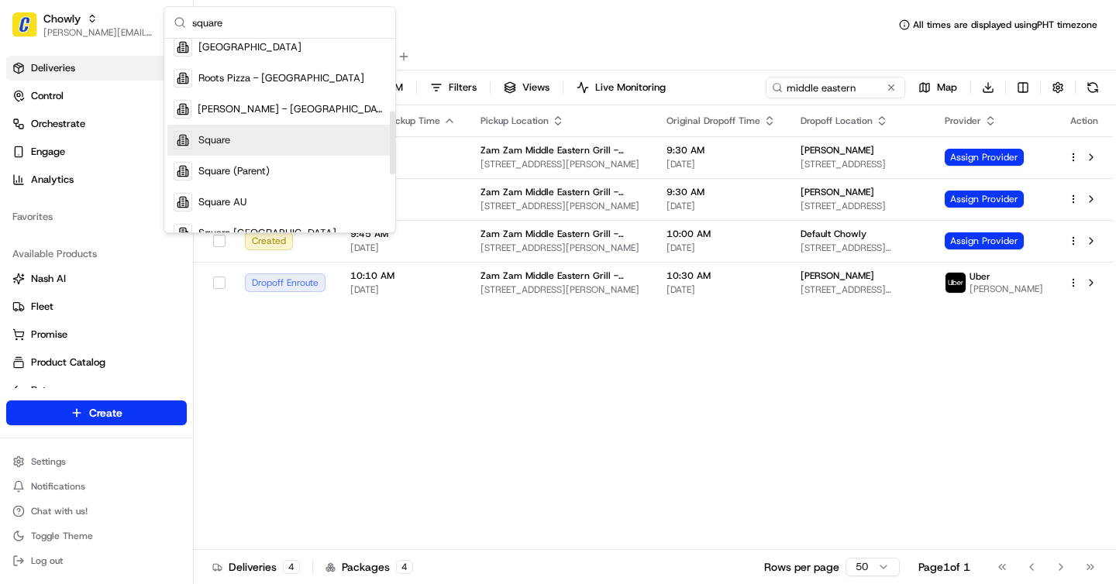
type input "square"
click at [222, 136] on span "Square" at bounding box center [214, 140] width 32 height 14
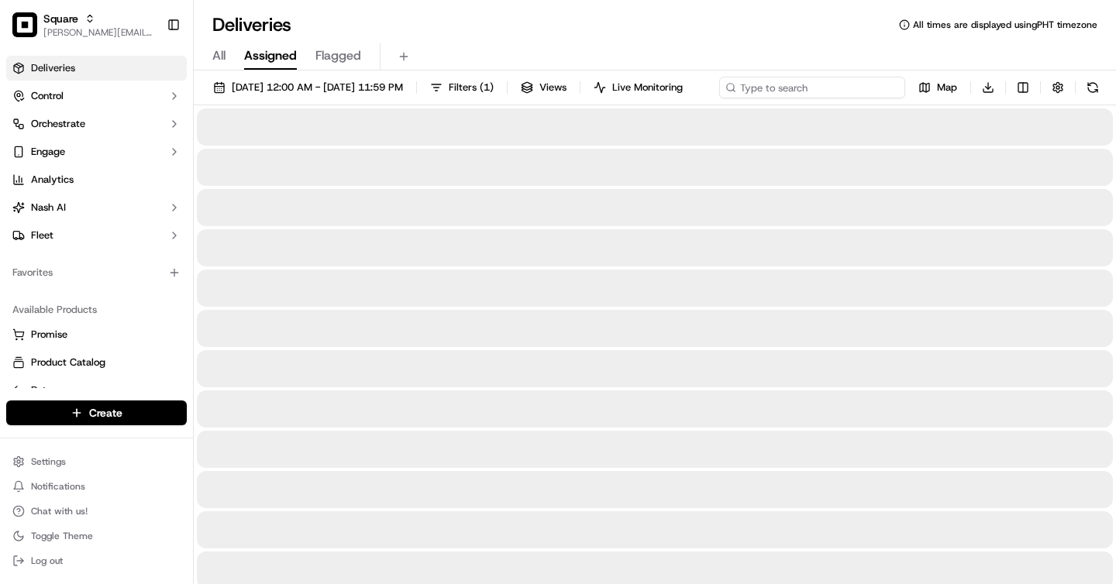
click at [828, 94] on input at bounding box center [812, 88] width 186 height 22
paste input "1357861"
type input "1357861"
click at [224, 52] on span "All" at bounding box center [218, 55] width 13 height 19
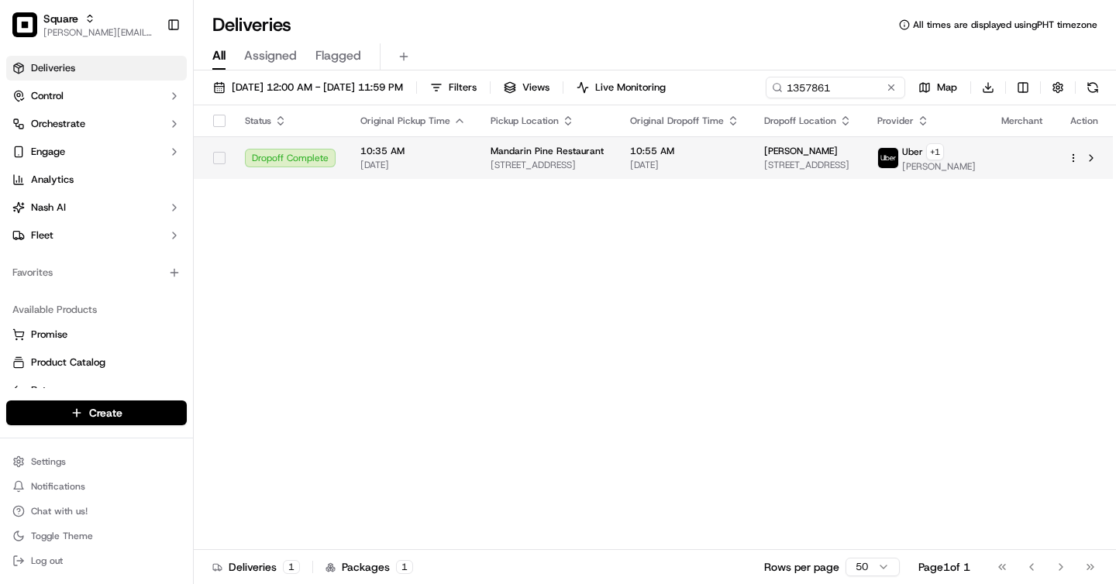
click at [727, 154] on span "10:55 AM" at bounding box center [684, 151] width 109 height 12
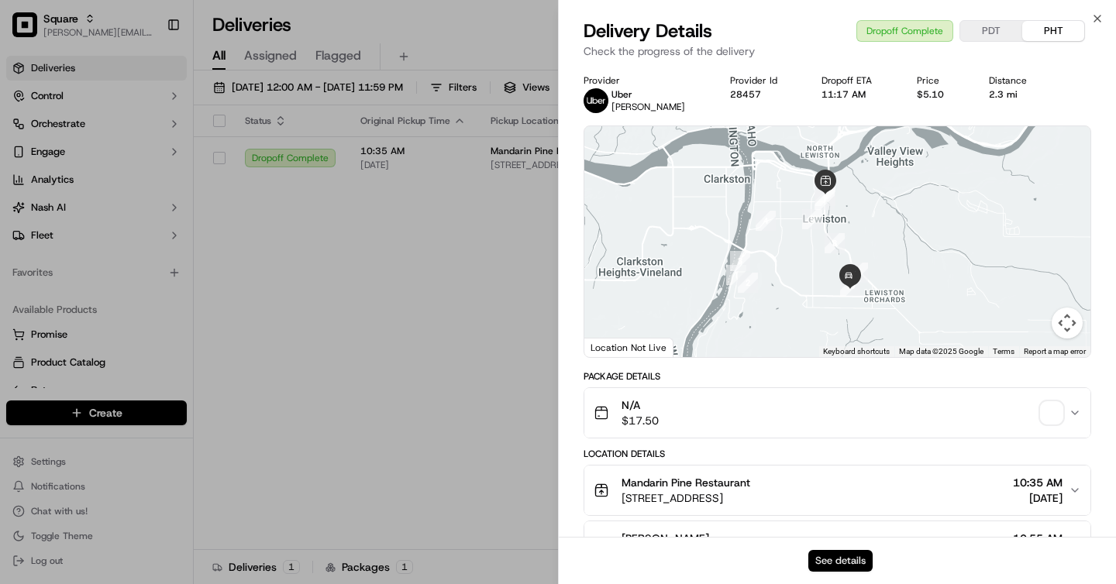
click at [849, 564] on button "See details" at bounding box center [840, 561] width 64 height 22
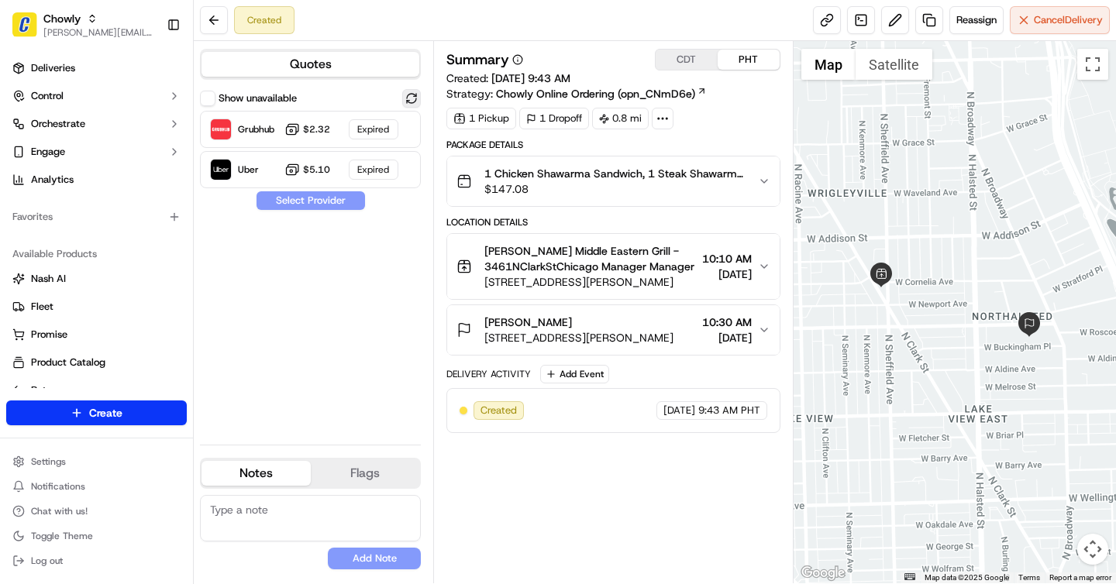
click at [411, 91] on button at bounding box center [411, 98] width 19 height 19
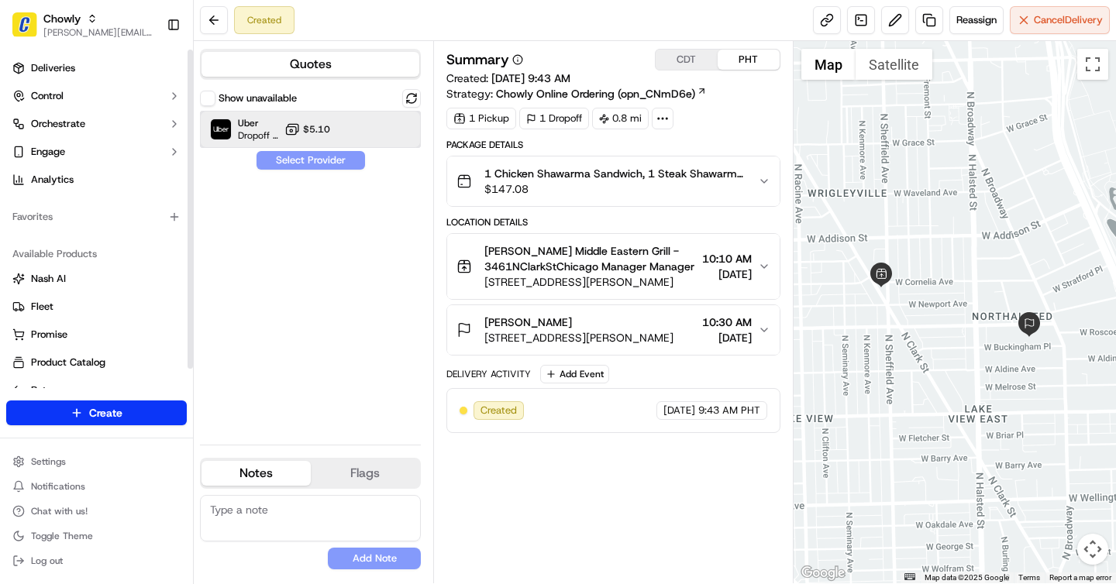
click at [227, 122] on img at bounding box center [221, 129] width 20 height 20
click at [339, 159] on button "Assign Provider" at bounding box center [311, 160] width 110 height 19
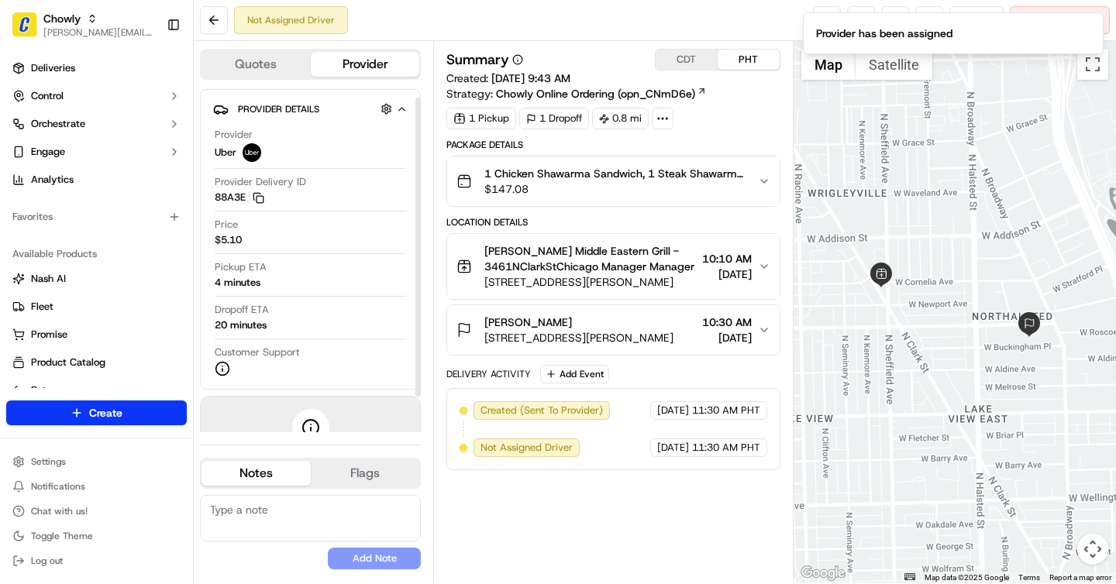
scroll to position [50, 0]
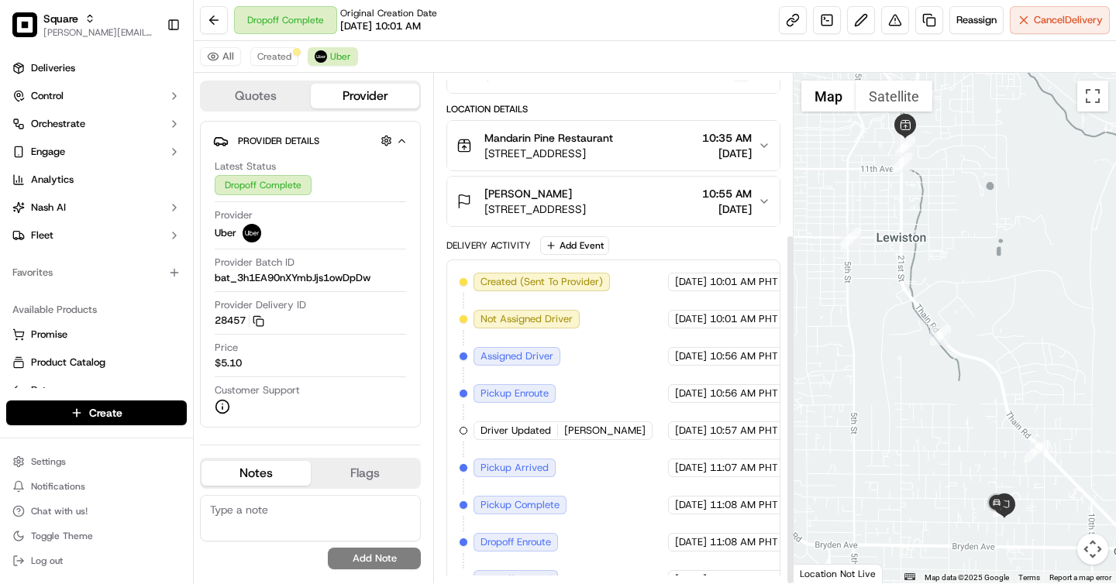
scroll to position [233, 0]
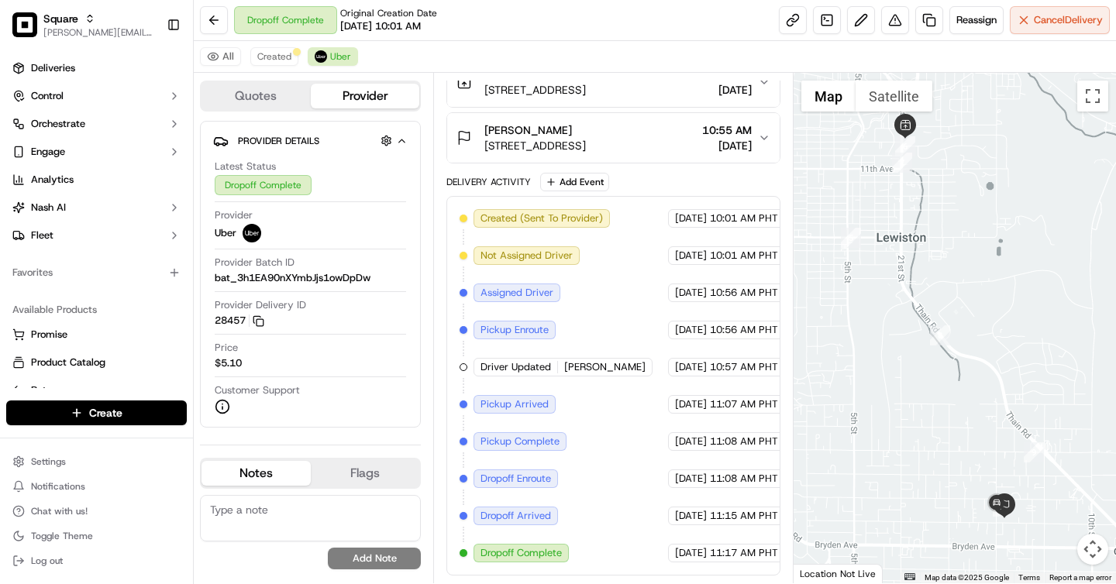
click at [586, 135] on div "[PERSON_NAME]" at bounding box center [535, 129] width 102 height 15
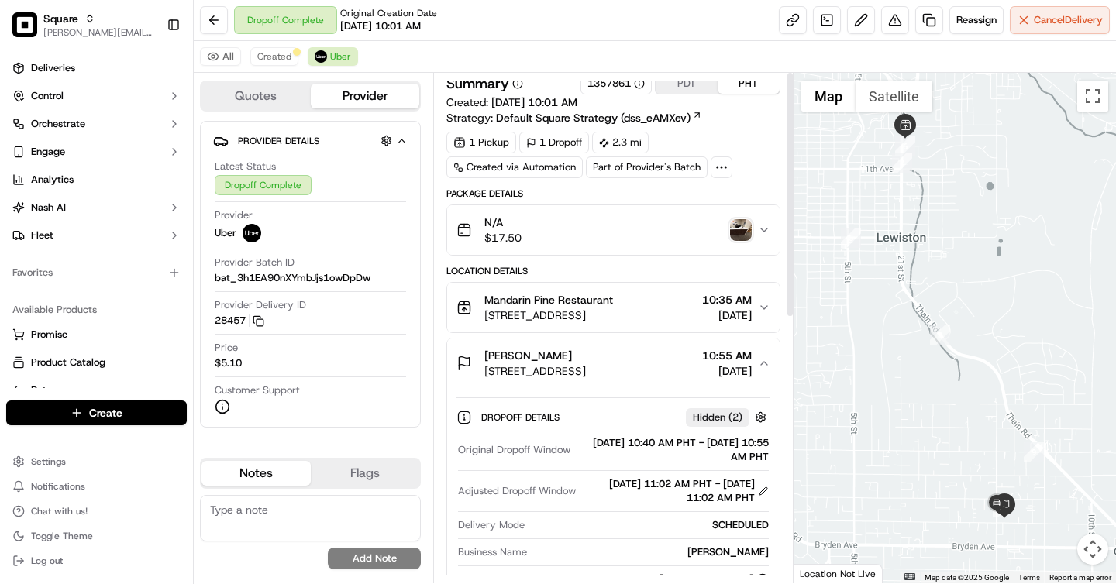
scroll to position [0, 0]
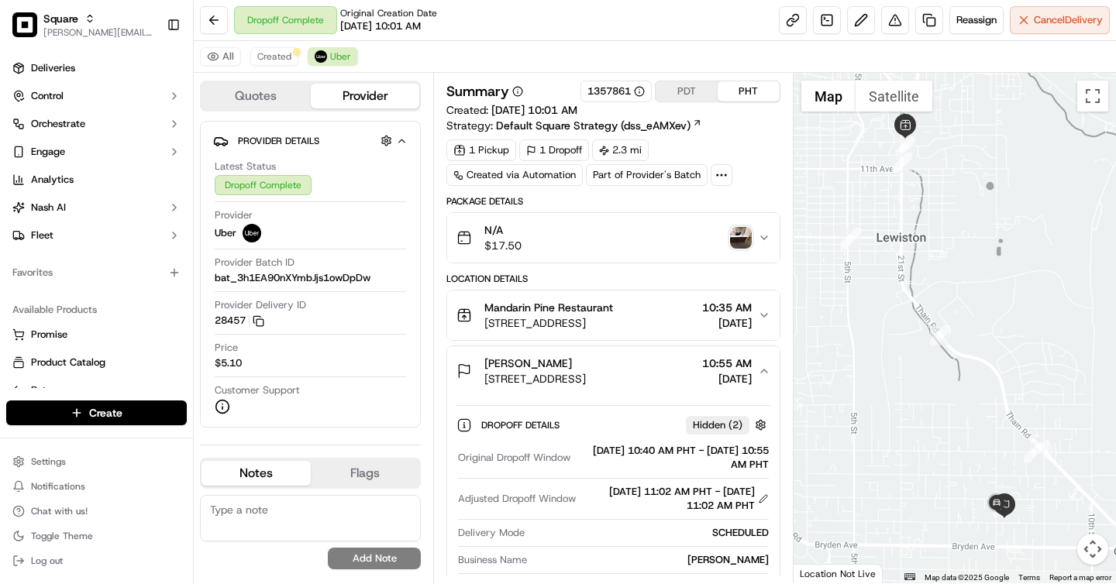
click at [738, 235] on img "button" at bounding box center [741, 238] width 22 height 22
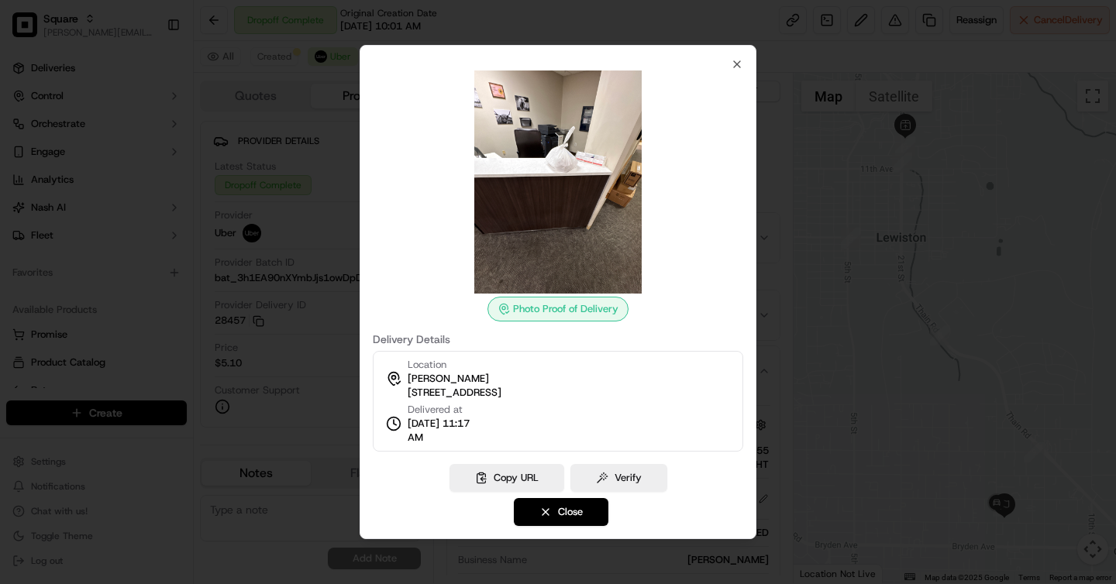
click at [549, 143] on img at bounding box center [557, 182] width 223 height 223
click at [739, 64] on icon "button" at bounding box center [737, 64] width 12 height 12
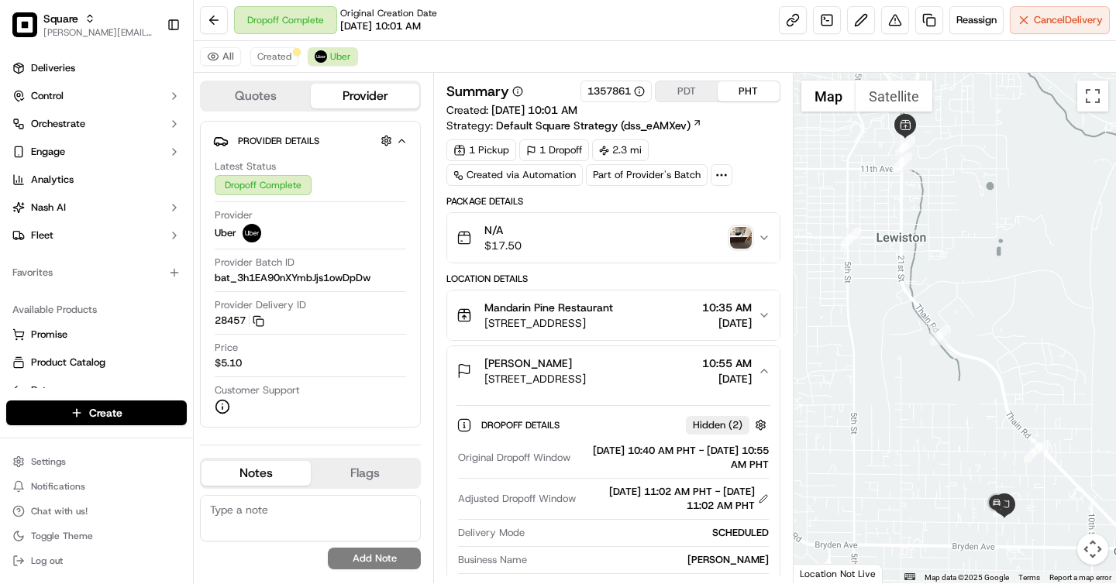
click at [734, 230] on img "button" at bounding box center [741, 238] width 22 height 22
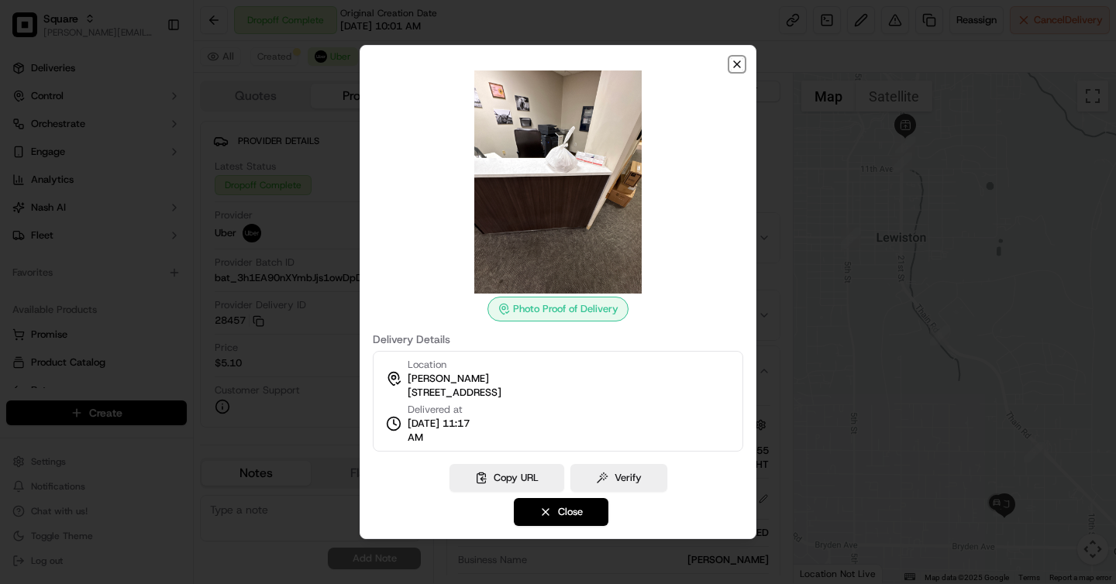
click at [737, 69] on icon "button" at bounding box center [737, 64] width 12 height 12
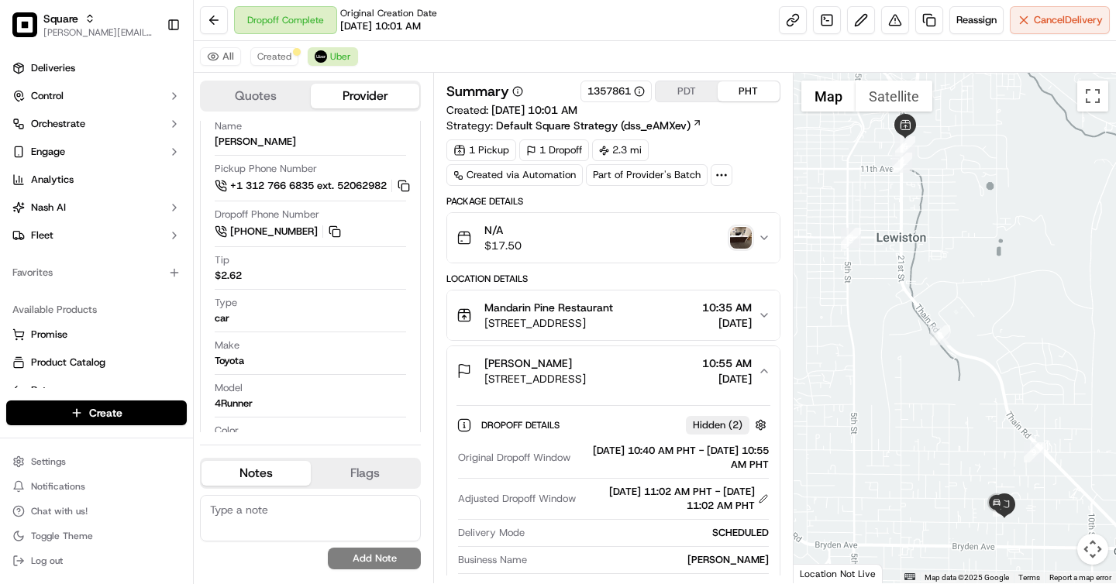
click at [699, 93] on button "PDT" at bounding box center [687, 91] width 62 height 20
click at [724, 93] on button "PHT" at bounding box center [748, 91] width 62 height 20
click at [695, 88] on button "PDT" at bounding box center [687, 91] width 62 height 20
click at [742, 98] on button "PHT" at bounding box center [748, 91] width 62 height 20
click at [683, 90] on button "PDT" at bounding box center [687, 91] width 62 height 20
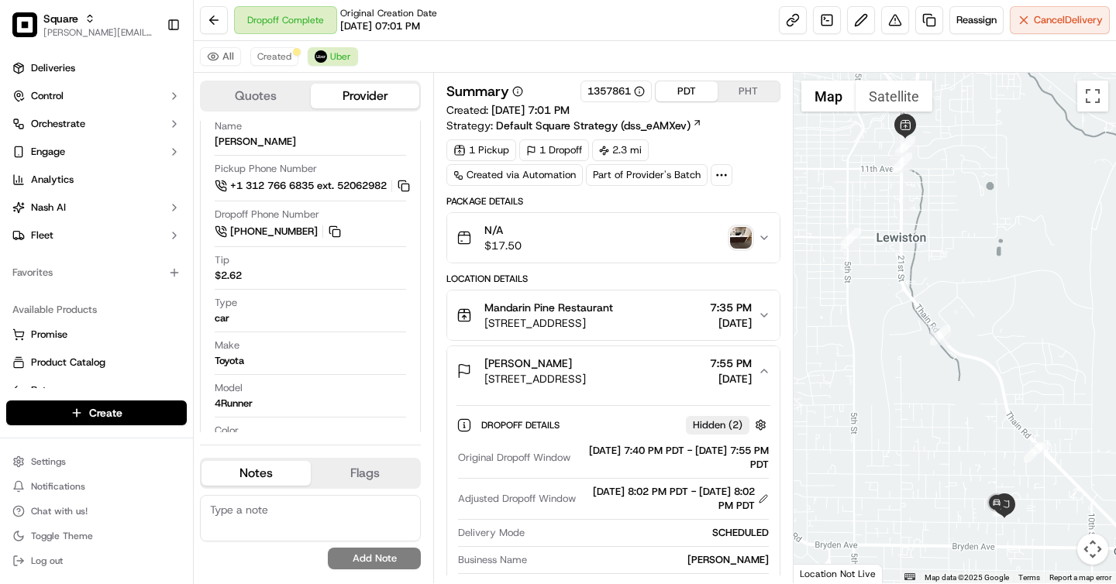
click at [733, 92] on button "PHT" at bounding box center [748, 91] width 62 height 20
click at [688, 85] on button "PDT" at bounding box center [687, 91] width 62 height 20
click at [748, 88] on button "PHT" at bounding box center [748, 91] width 62 height 20
click at [692, 88] on button "PDT" at bounding box center [687, 91] width 62 height 20
click at [745, 97] on button "PHT" at bounding box center [748, 91] width 62 height 20
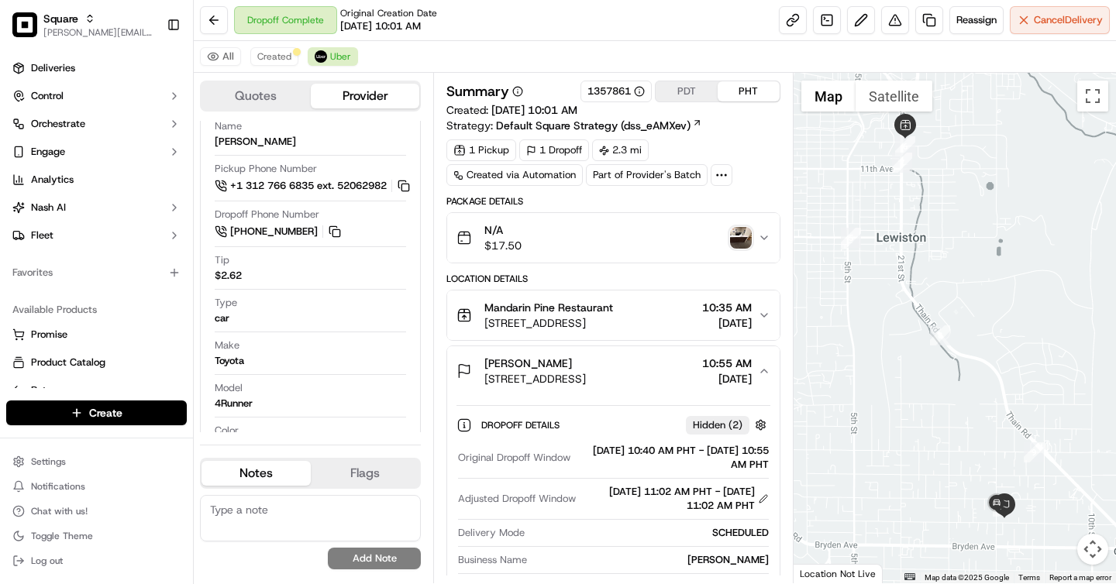
click at [683, 94] on button "PDT" at bounding box center [687, 91] width 62 height 20
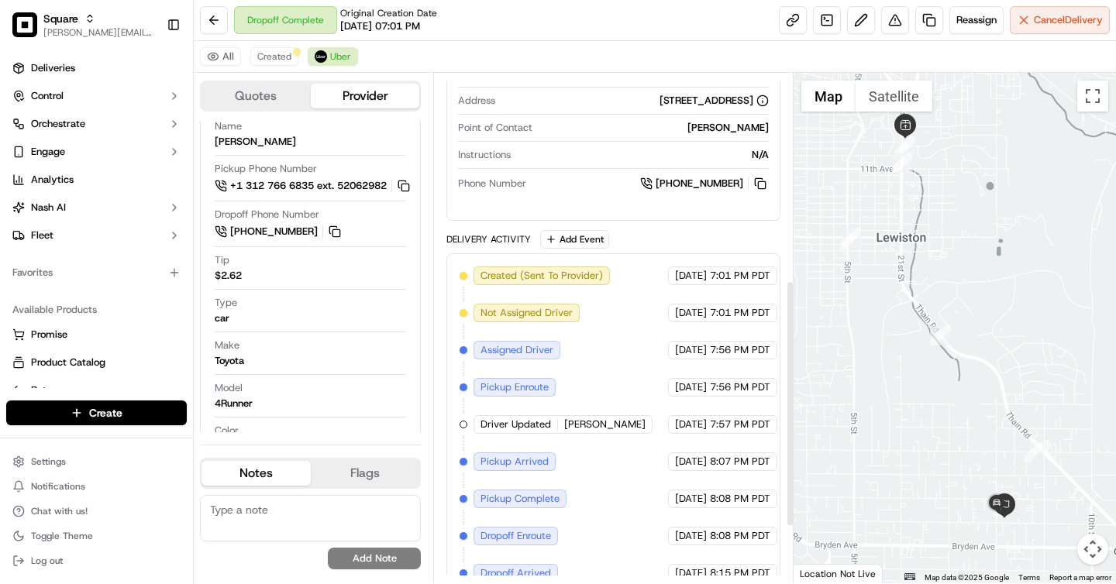
scroll to position [426, 0]
